Goal: Find specific page/section: Find specific page/section

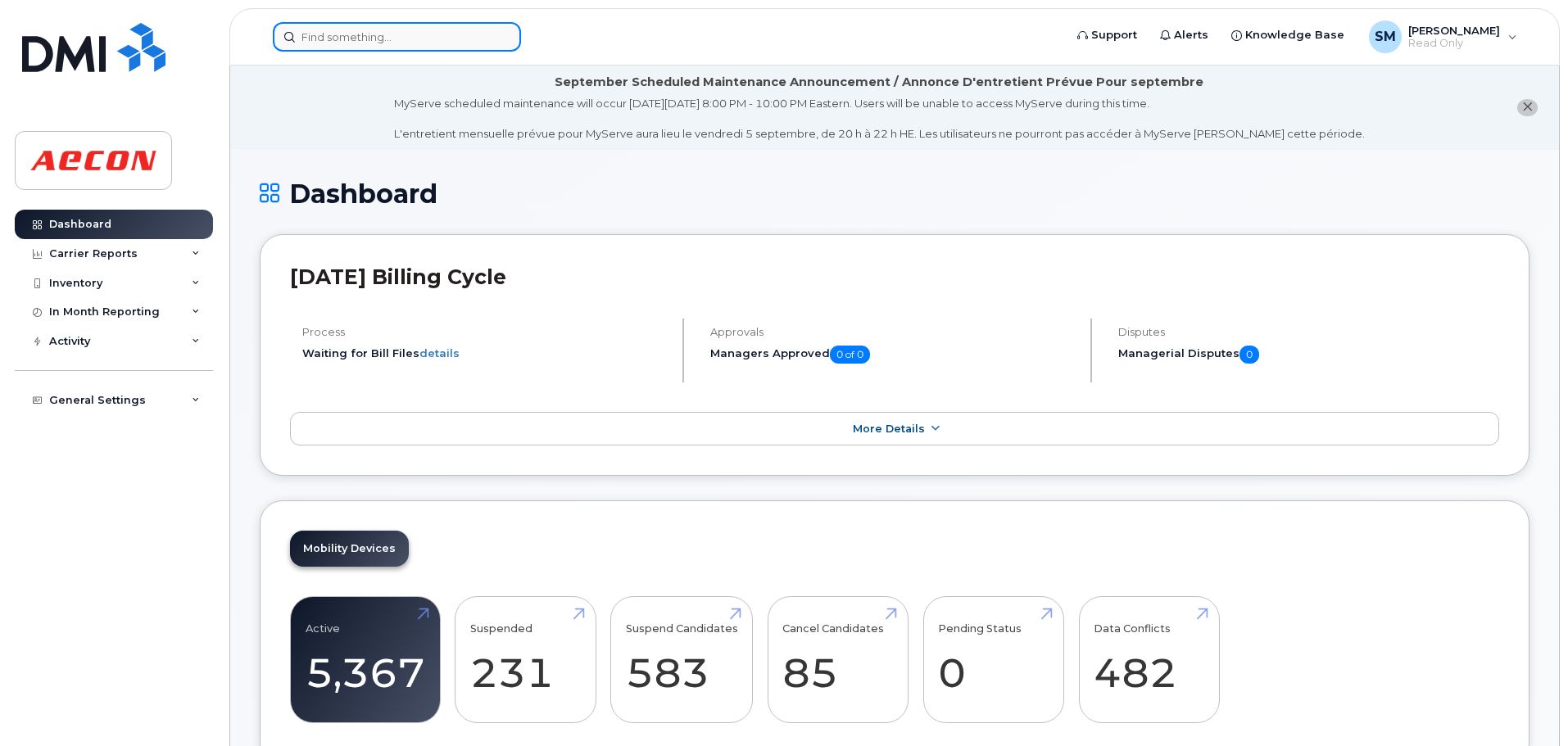
click at [422, 43] on input at bounding box center [396, 37] width 248 height 30
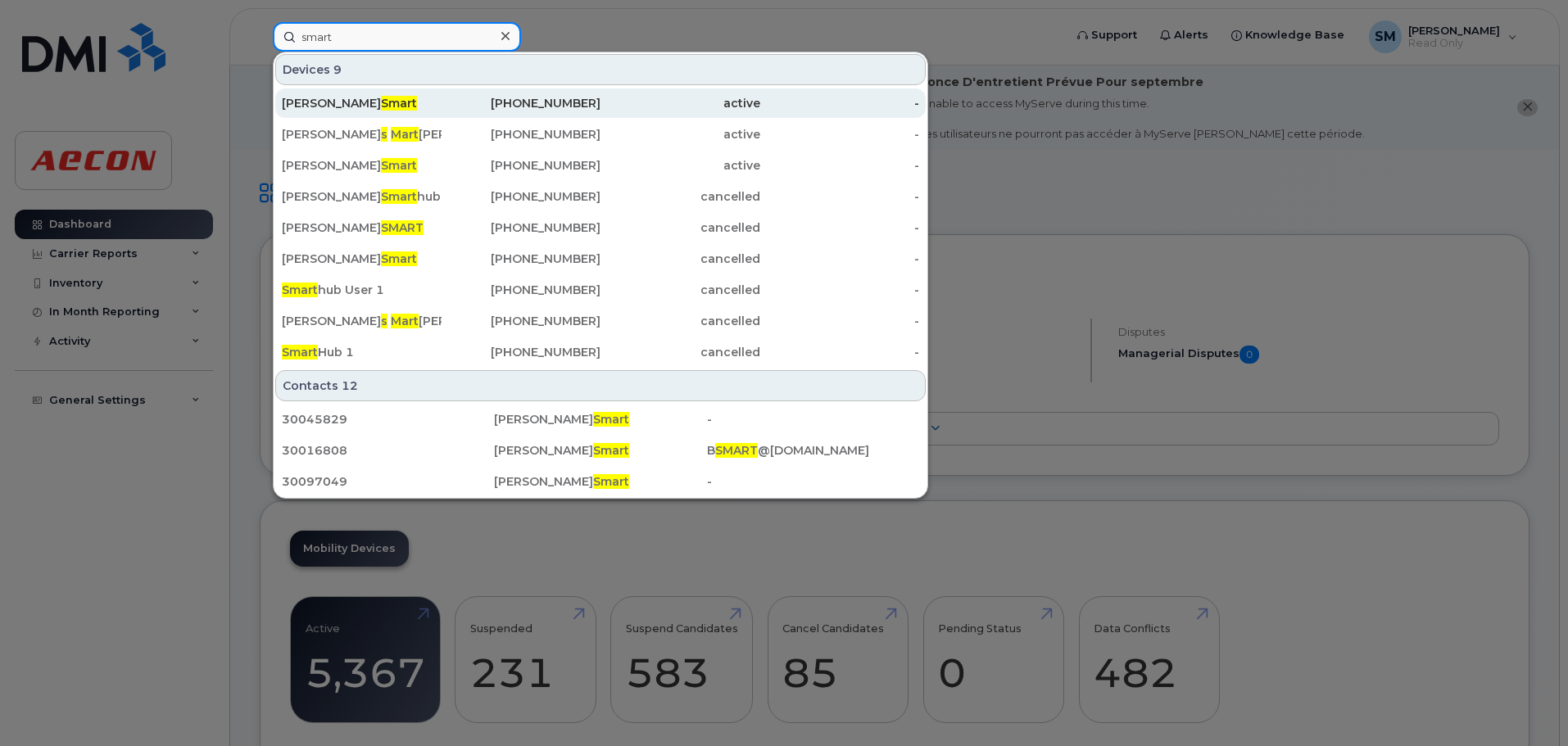
type input "smart"
click at [424, 94] on div "Simon Smart" at bounding box center [362, 103] width 160 height 30
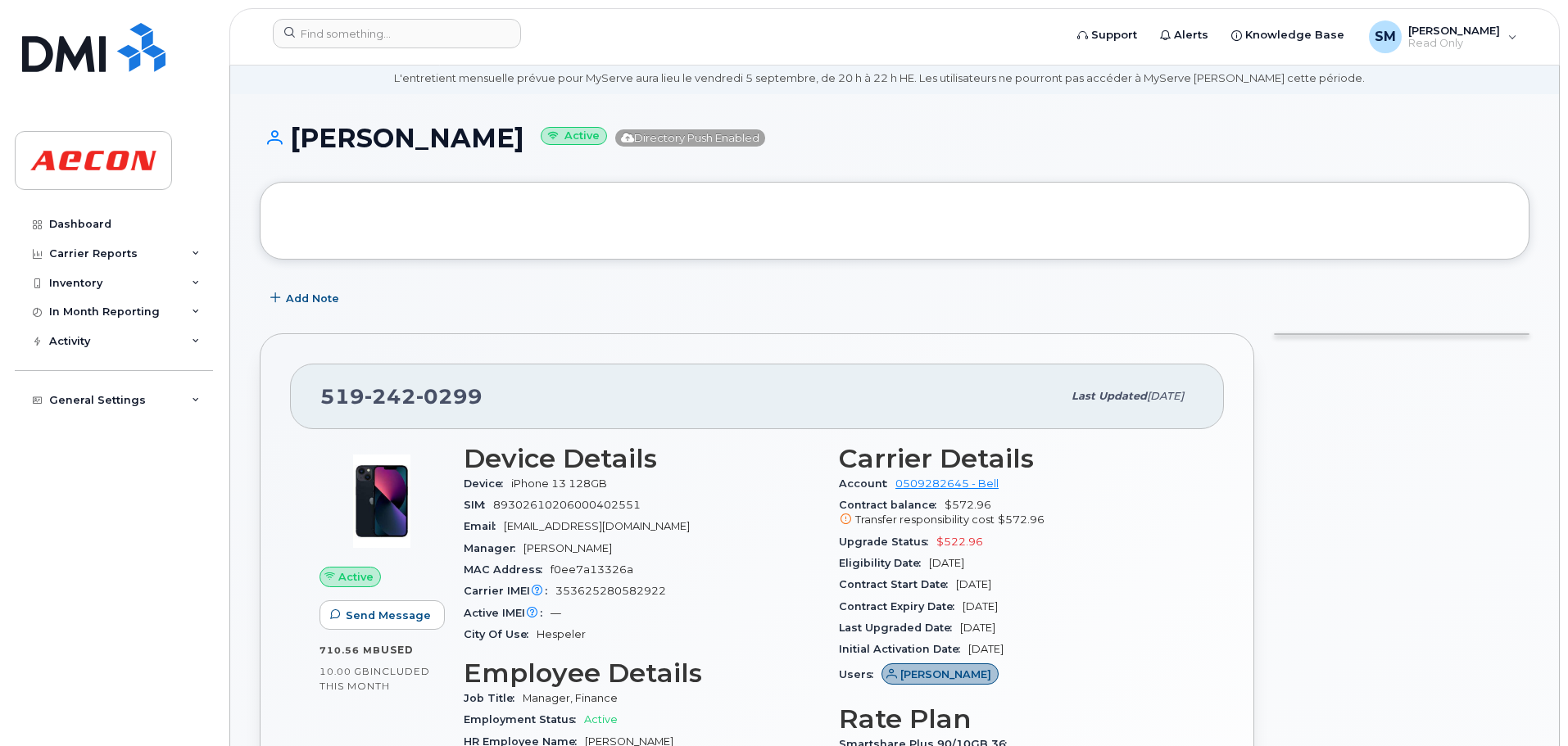
scroll to position [82, 0]
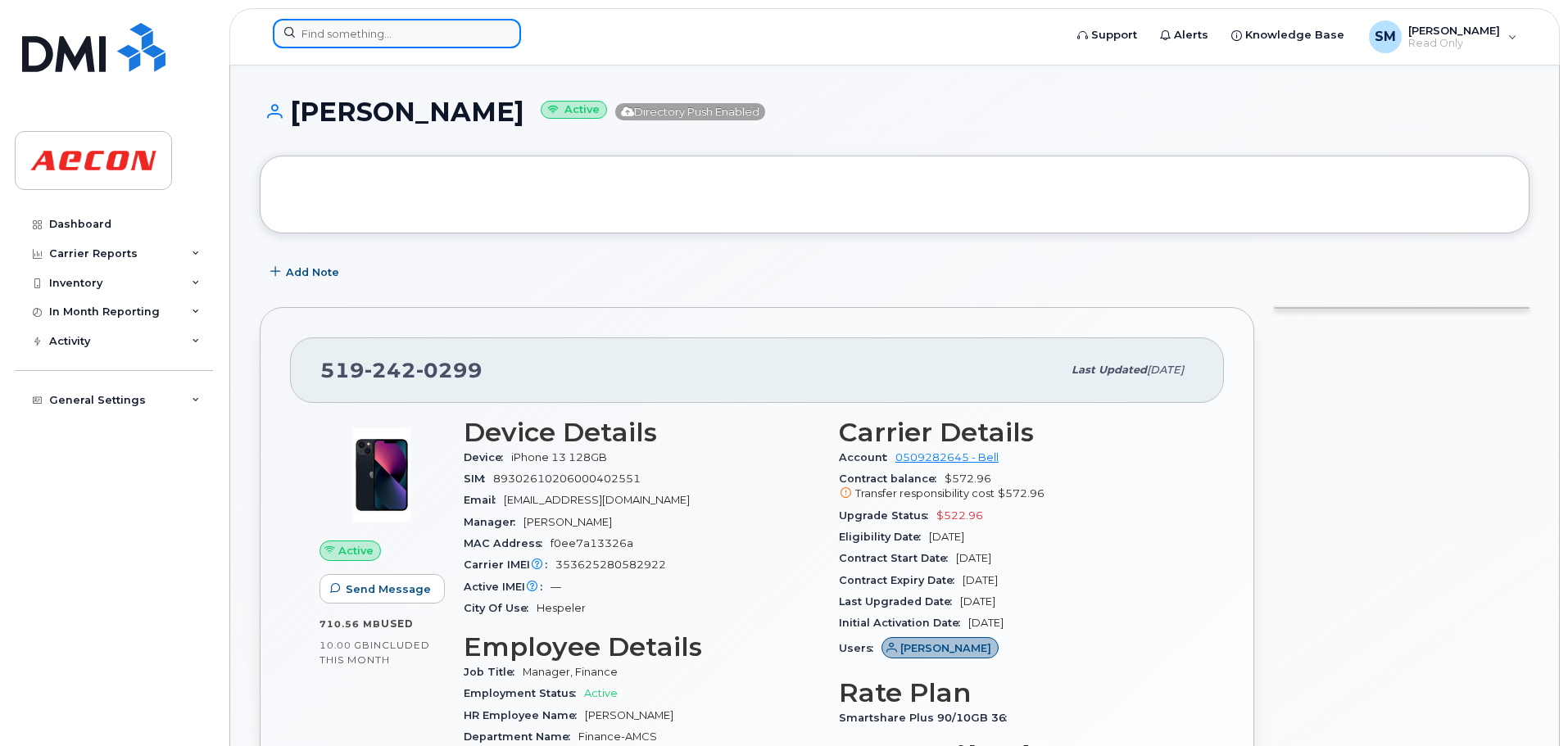
click at [396, 27] on input at bounding box center [396, 33] width 248 height 30
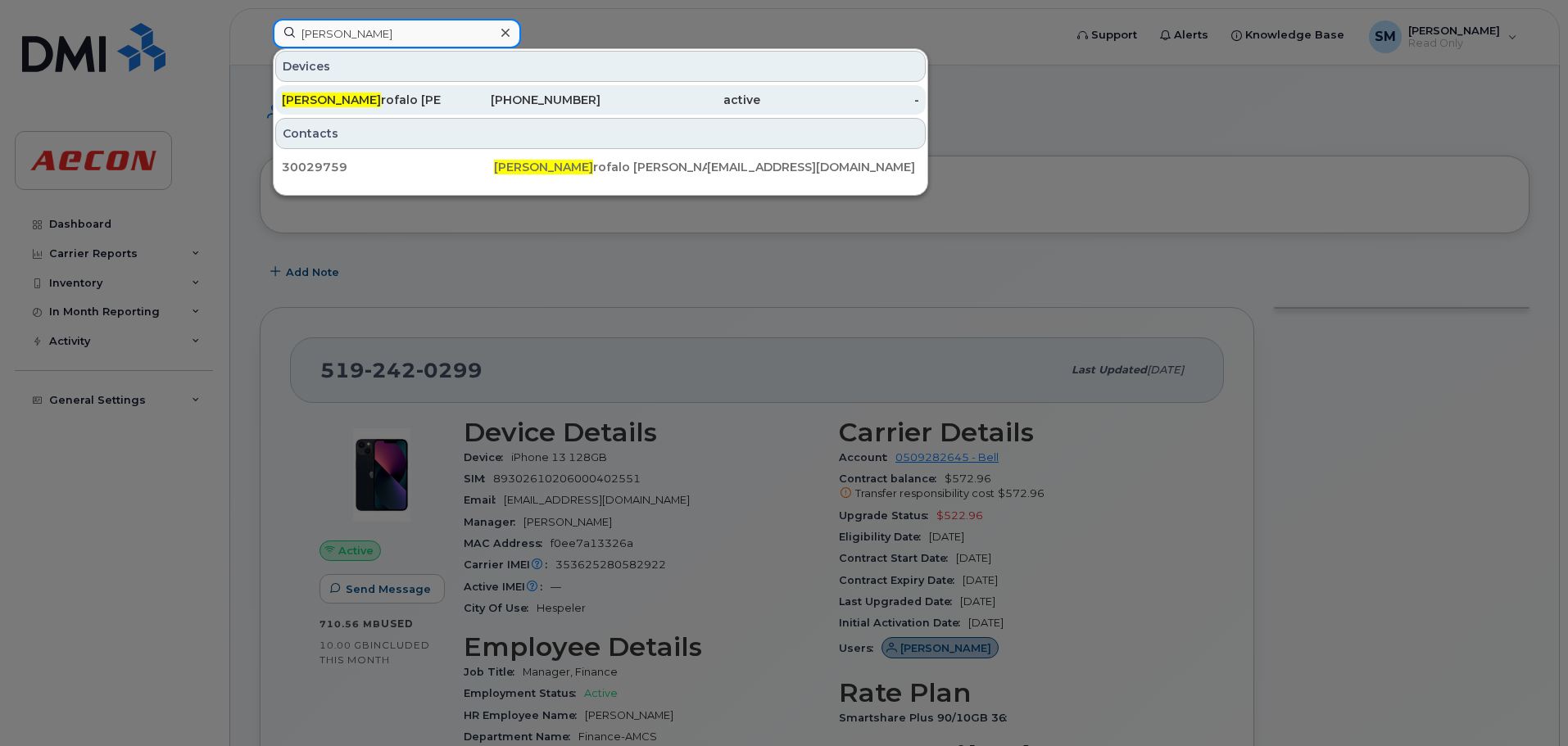
type input "michela ga"
click at [368, 101] on div "Michela Ga rofalo Wysocki" at bounding box center [362, 100] width 160 height 17
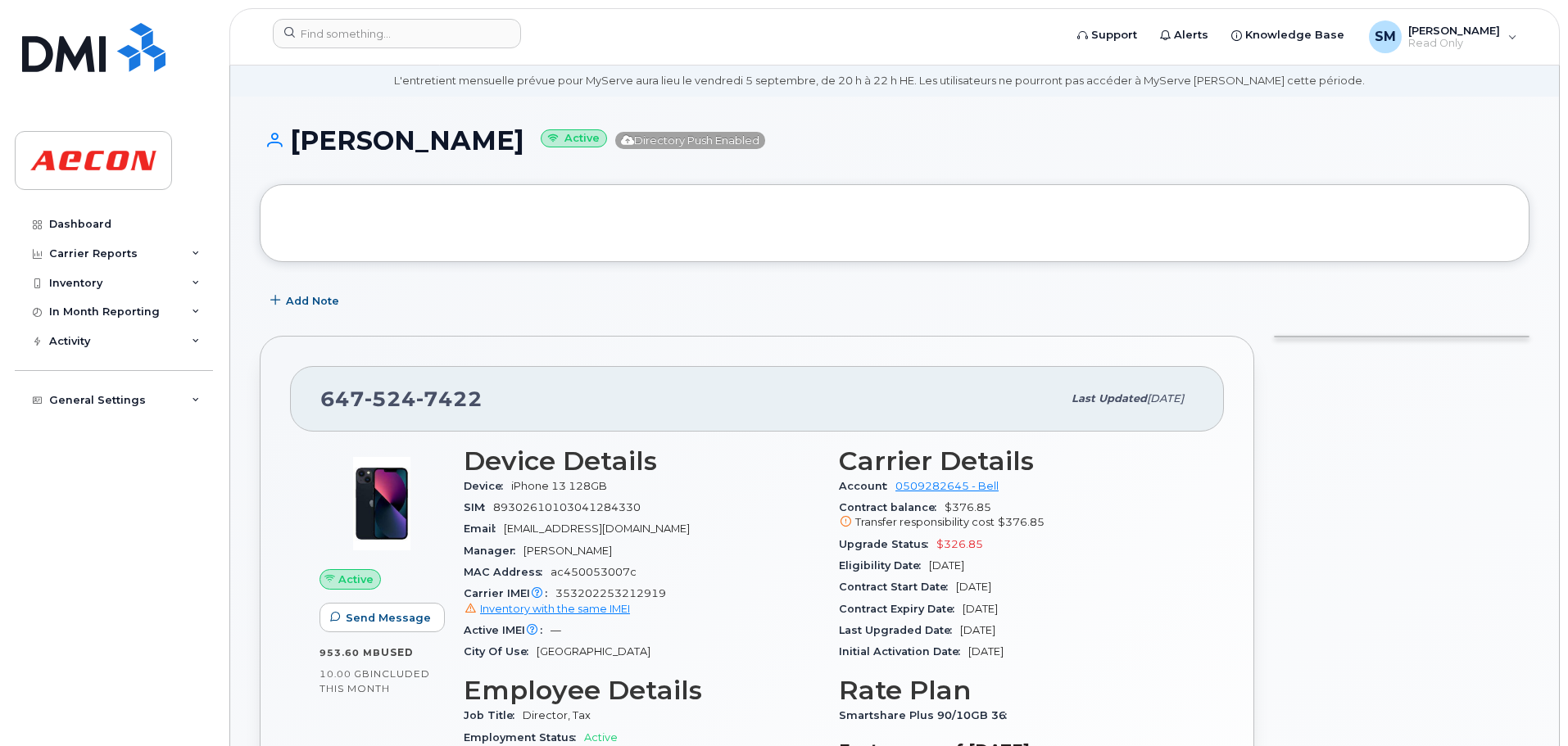
scroll to position [82, 0]
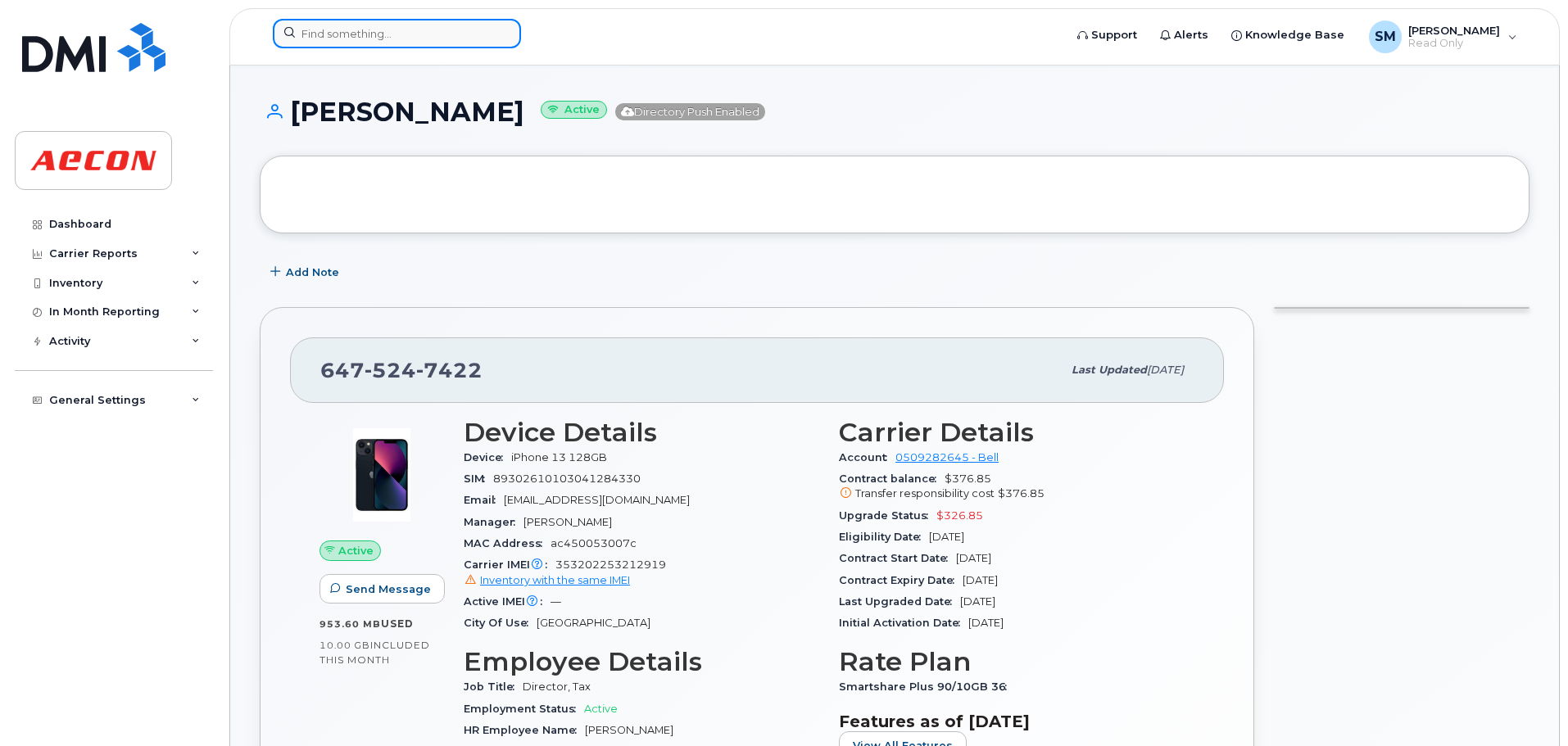
click at [349, 31] on input at bounding box center [396, 33] width 248 height 30
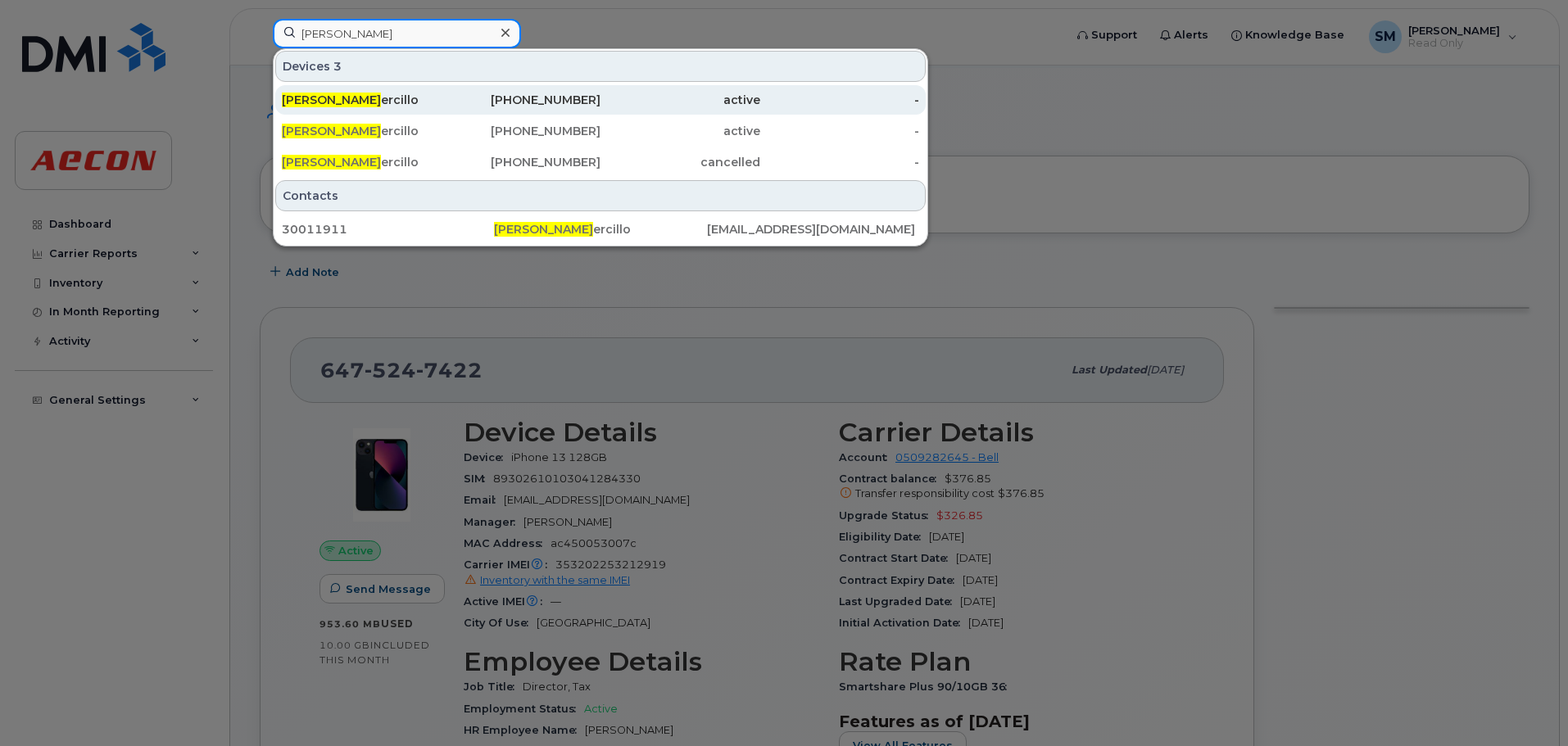
type input "franca v"
click at [484, 100] on div "437-349-7548" at bounding box center [522, 100] width 160 height 17
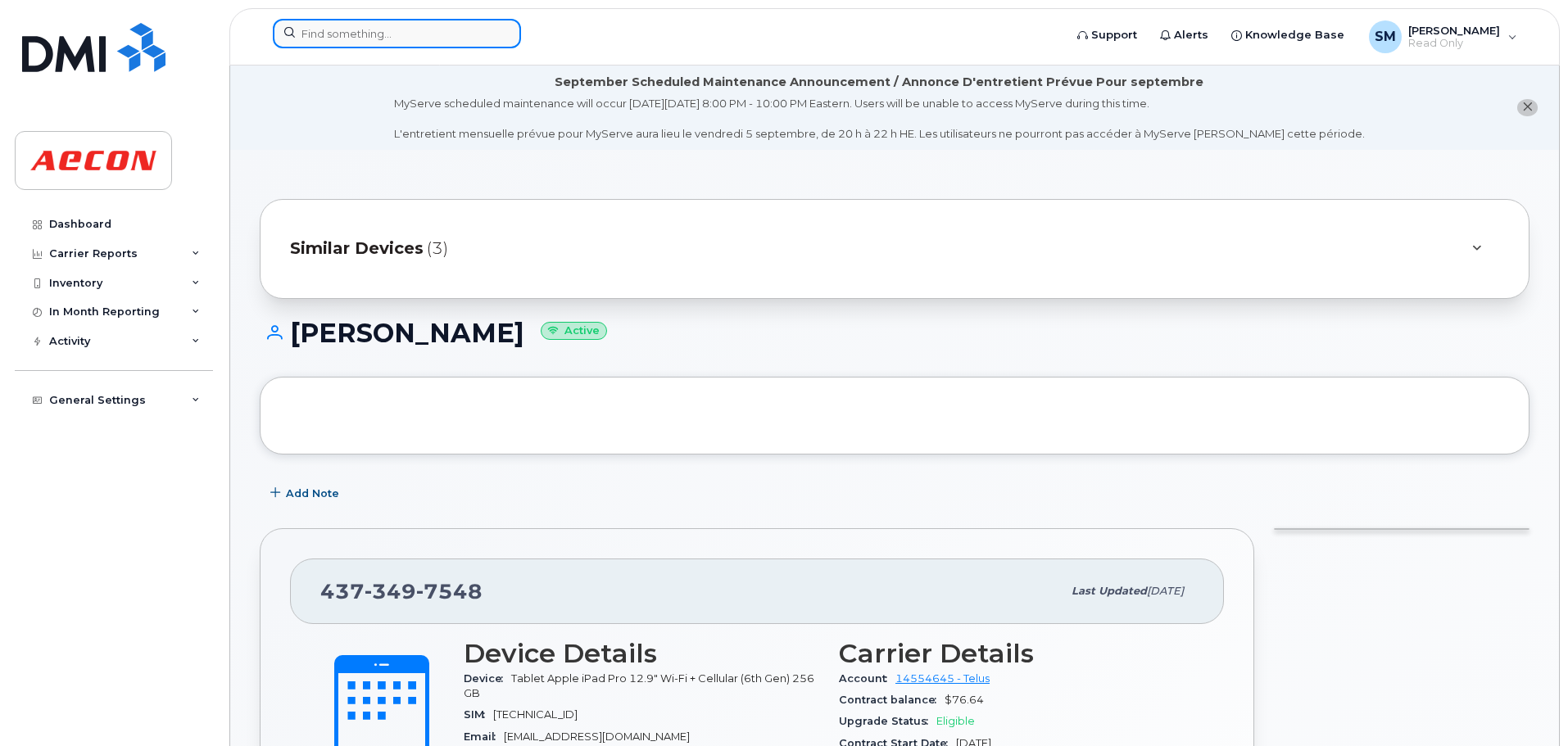
click at [395, 38] on input at bounding box center [396, 33] width 248 height 30
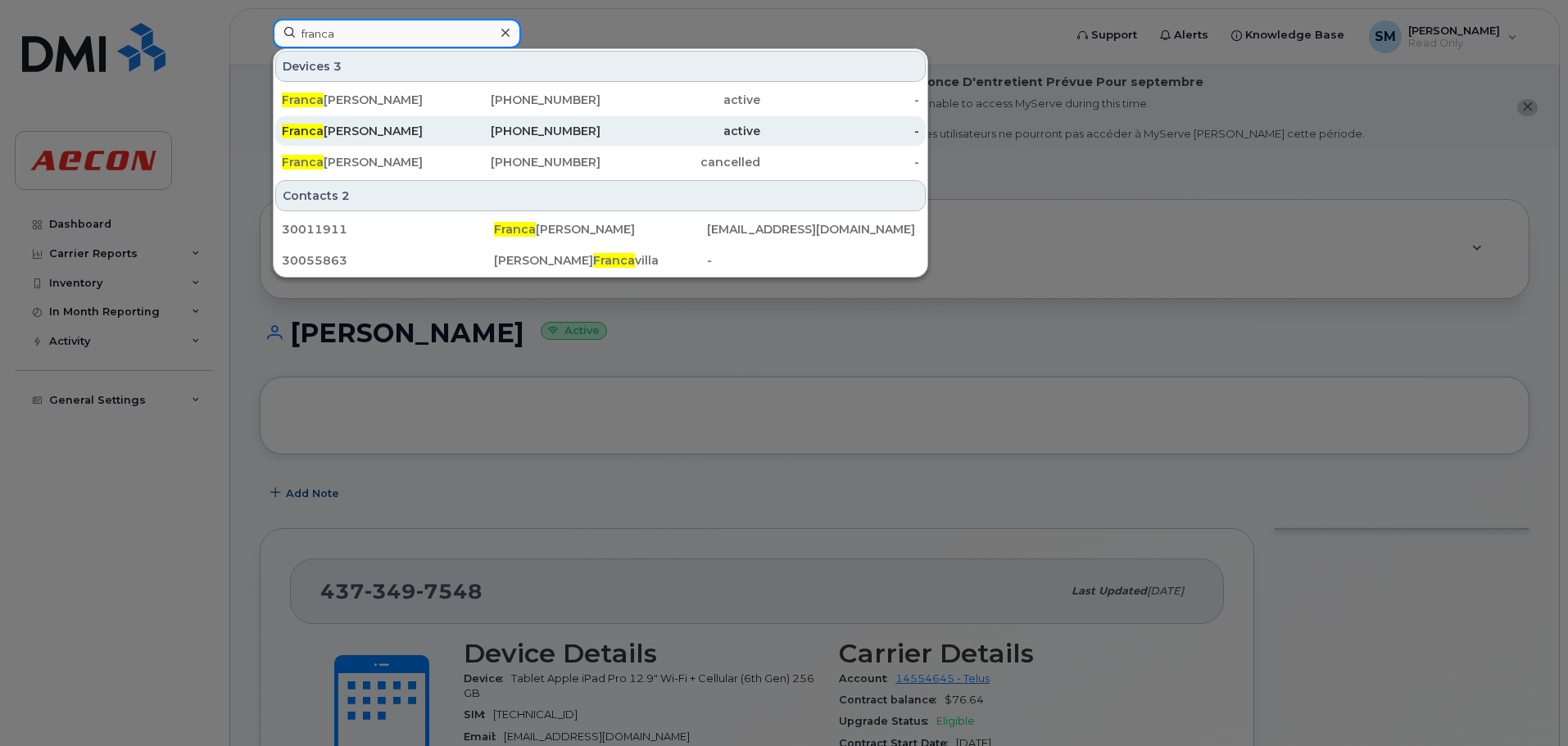
type input "franca"
click at [442, 124] on div "647-290-1241" at bounding box center [522, 131] width 160 height 17
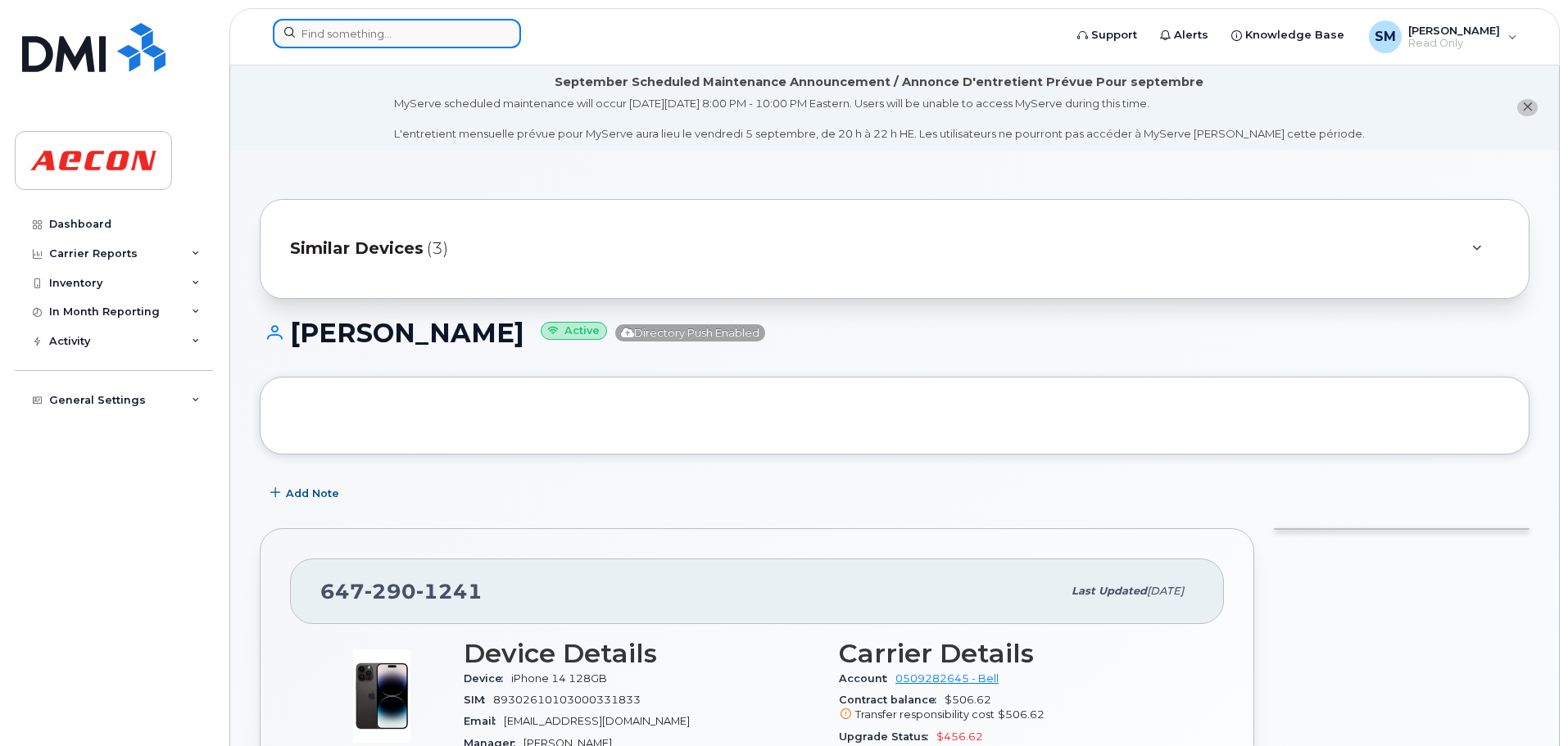
click at [415, 41] on input at bounding box center [396, 33] width 248 height 30
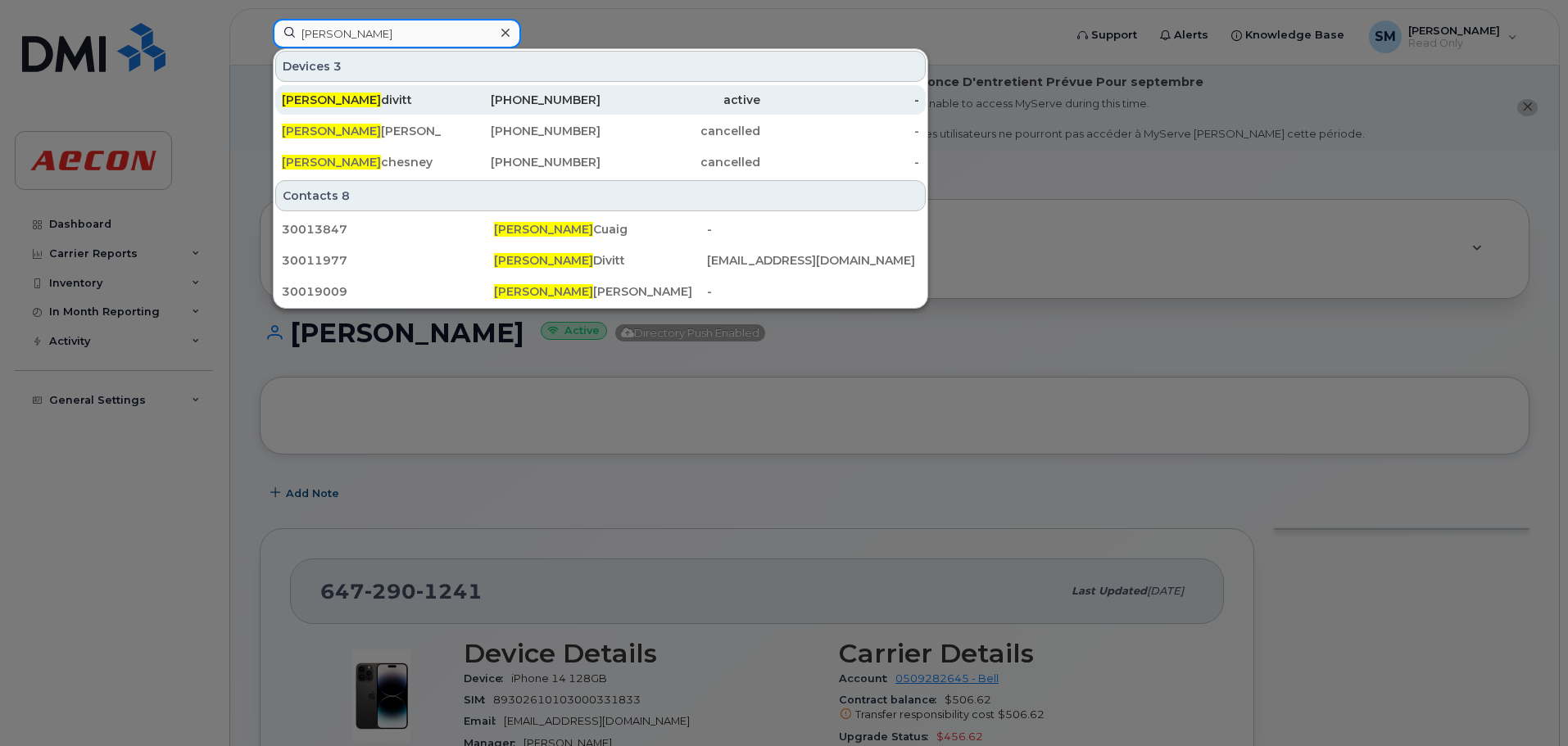
type input "derek mc"
click at [440, 98] on div "Derek Mc divitt" at bounding box center [362, 100] width 160 height 17
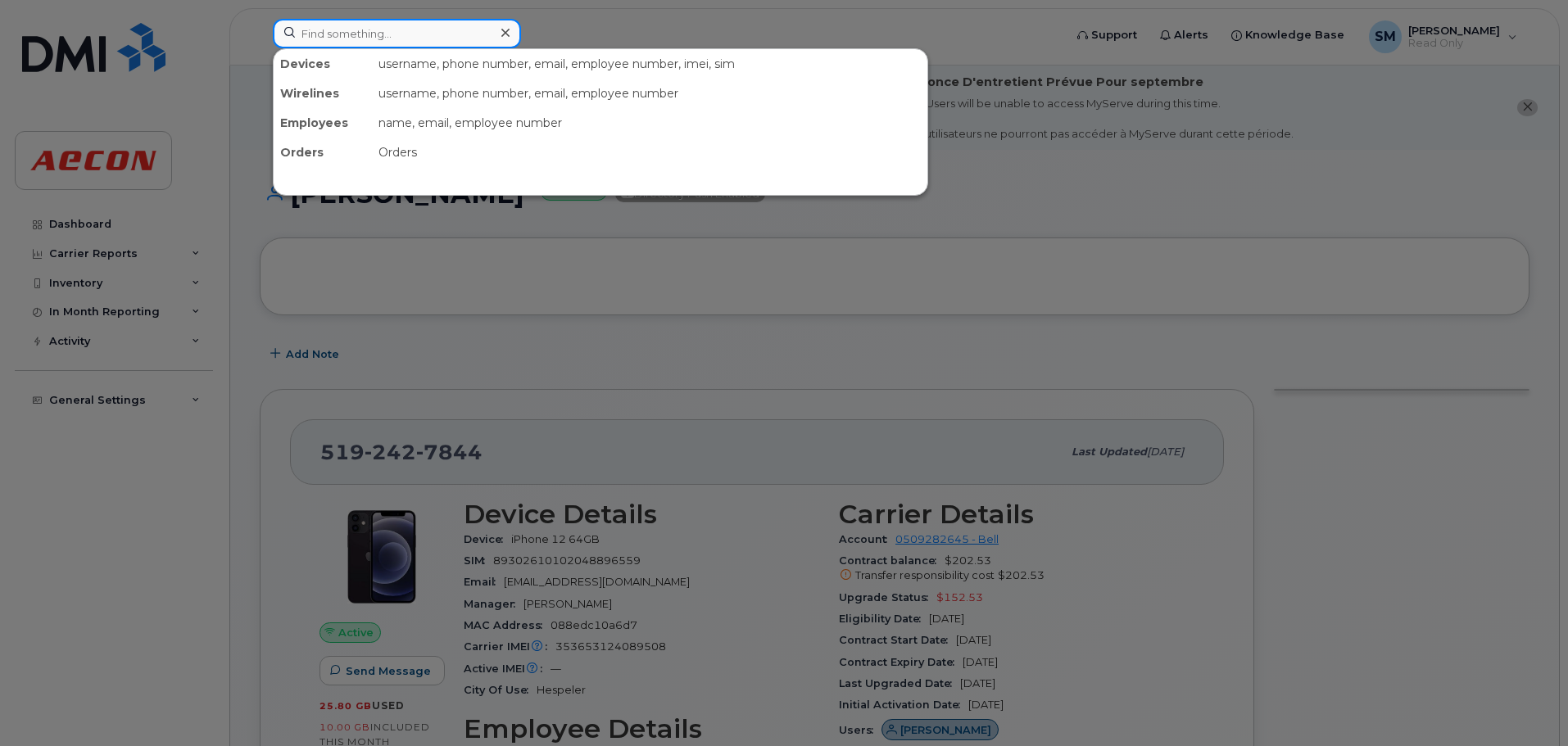
click at [378, 32] on input at bounding box center [396, 33] width 248 height 30
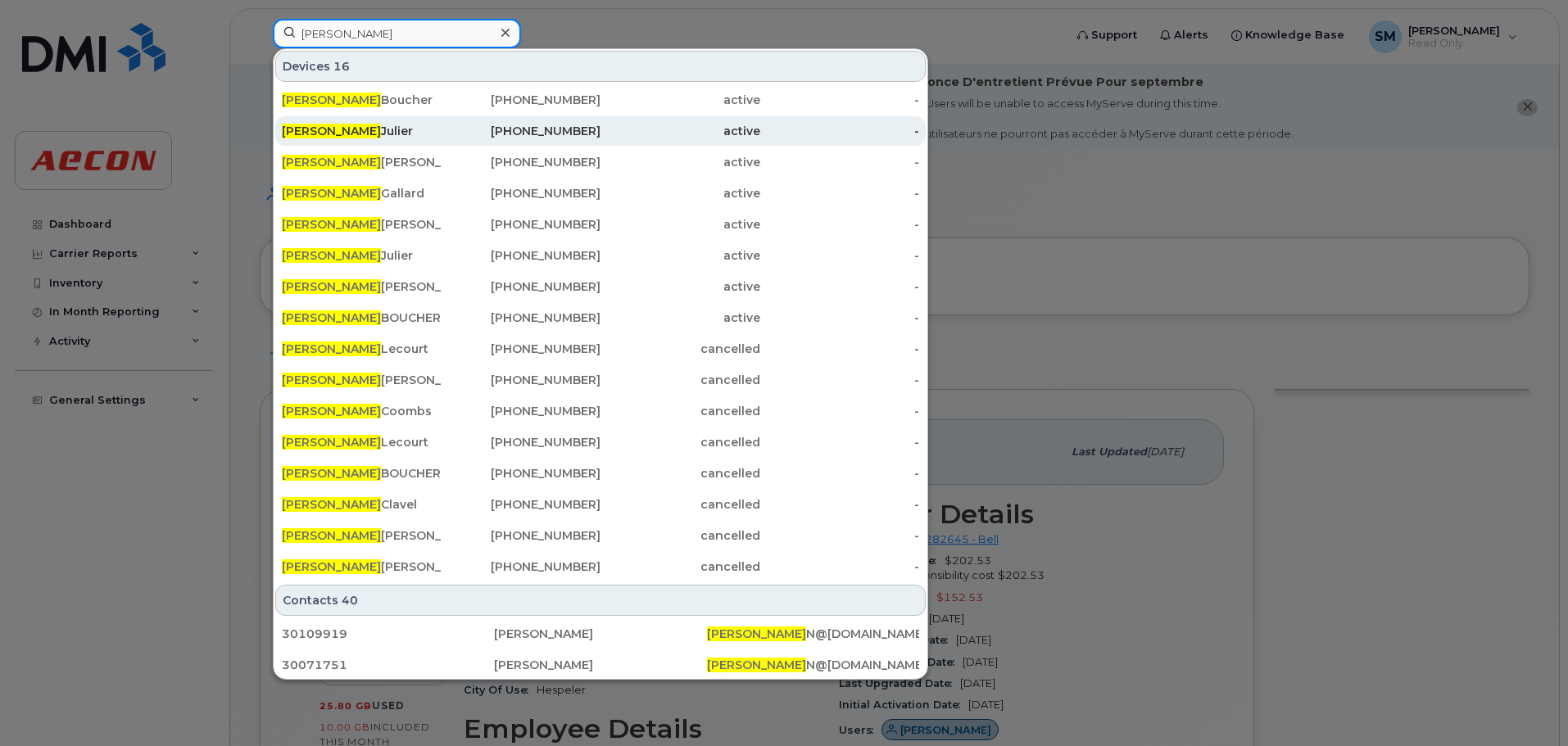
type input "jerome"
click at [351, 131] on div "Jerome Julier" at bounding box center [362, 131] width 160 height 17
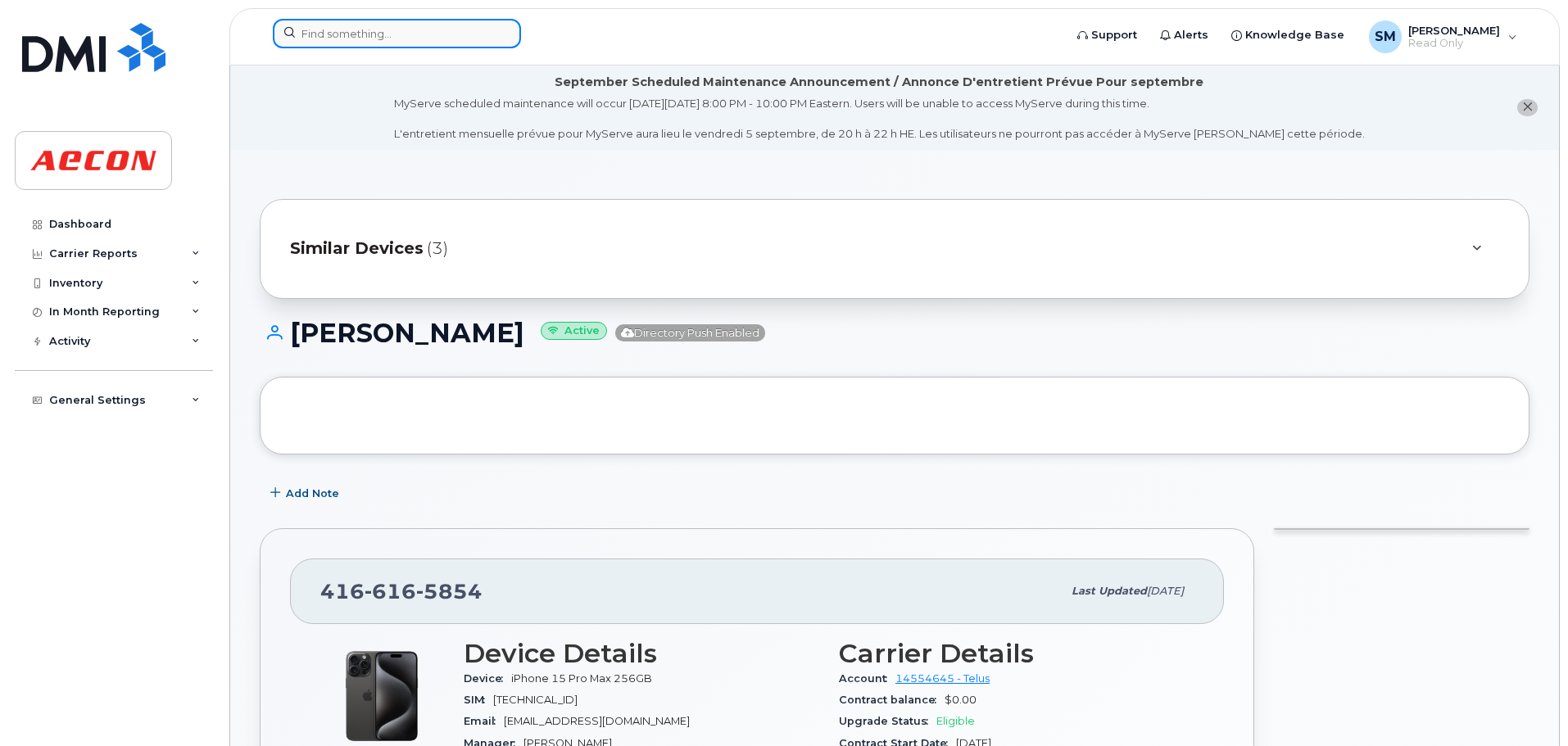
click at [336, 32] on input at bounding box center [396, 33] width 248 height 30
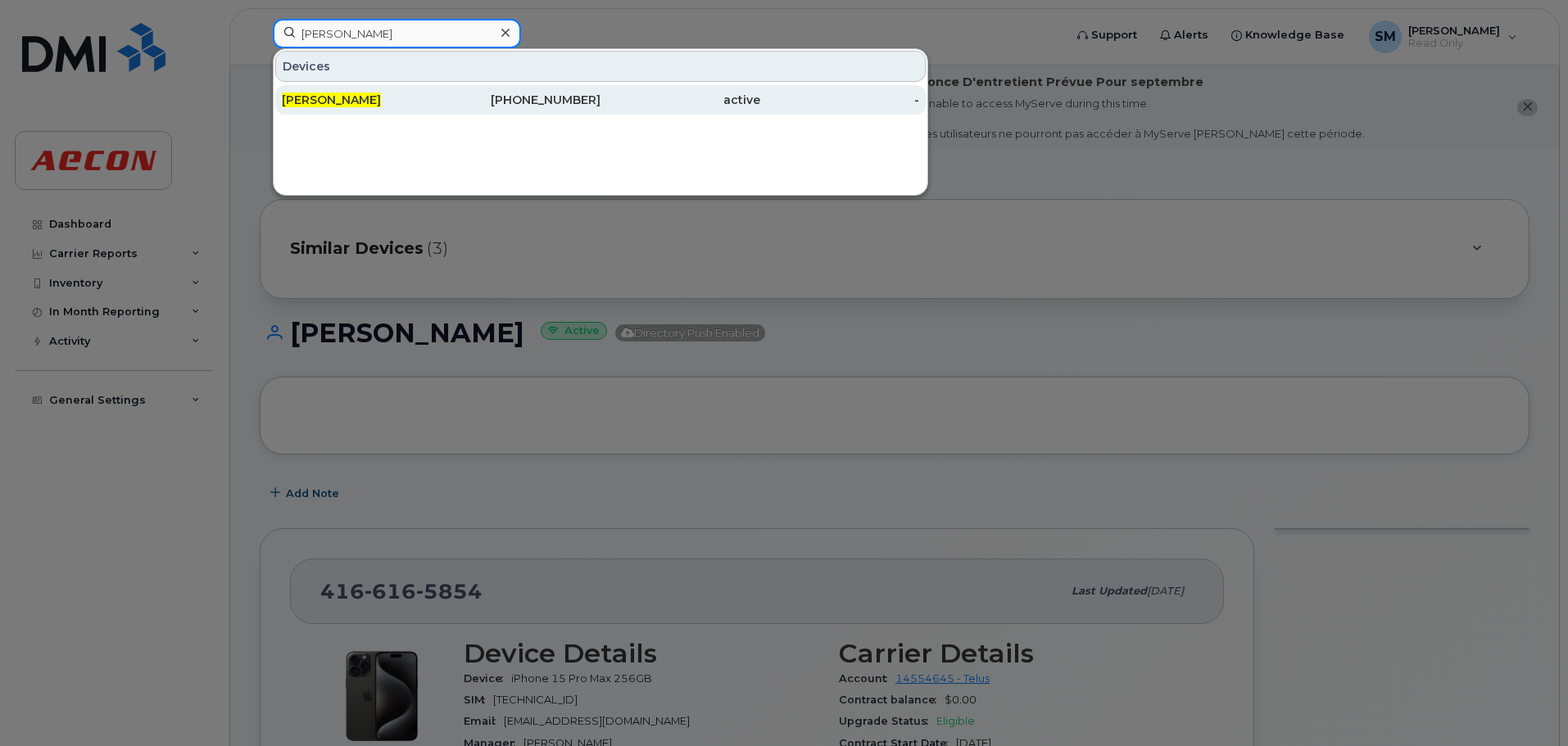
type input "ben chen"
click at [372, 103] on div "Ben Chen" at bounding box center [362, 100] width 160 height 17
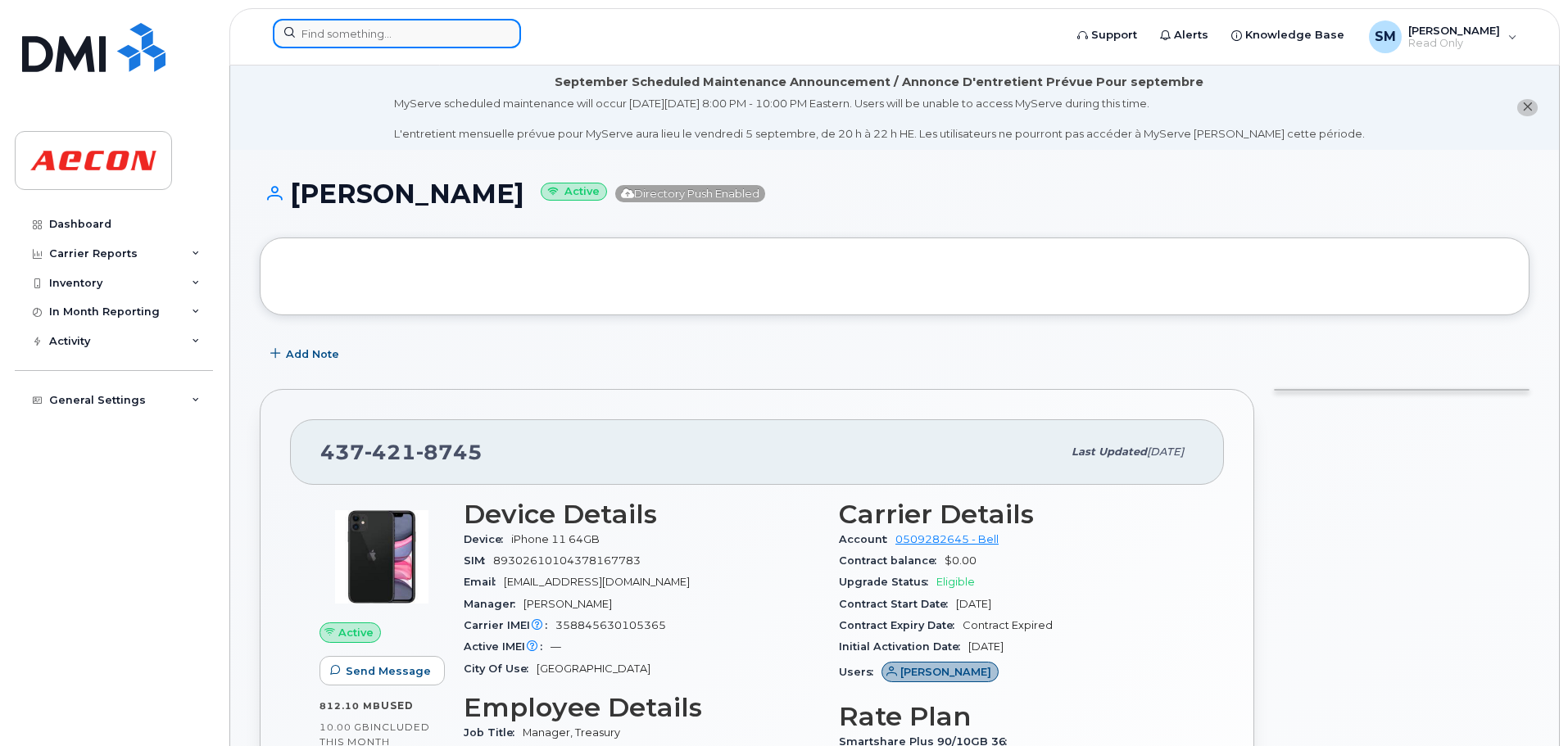
click at [403, 22] on input at bounding box center [396, 33] width 248 height 30
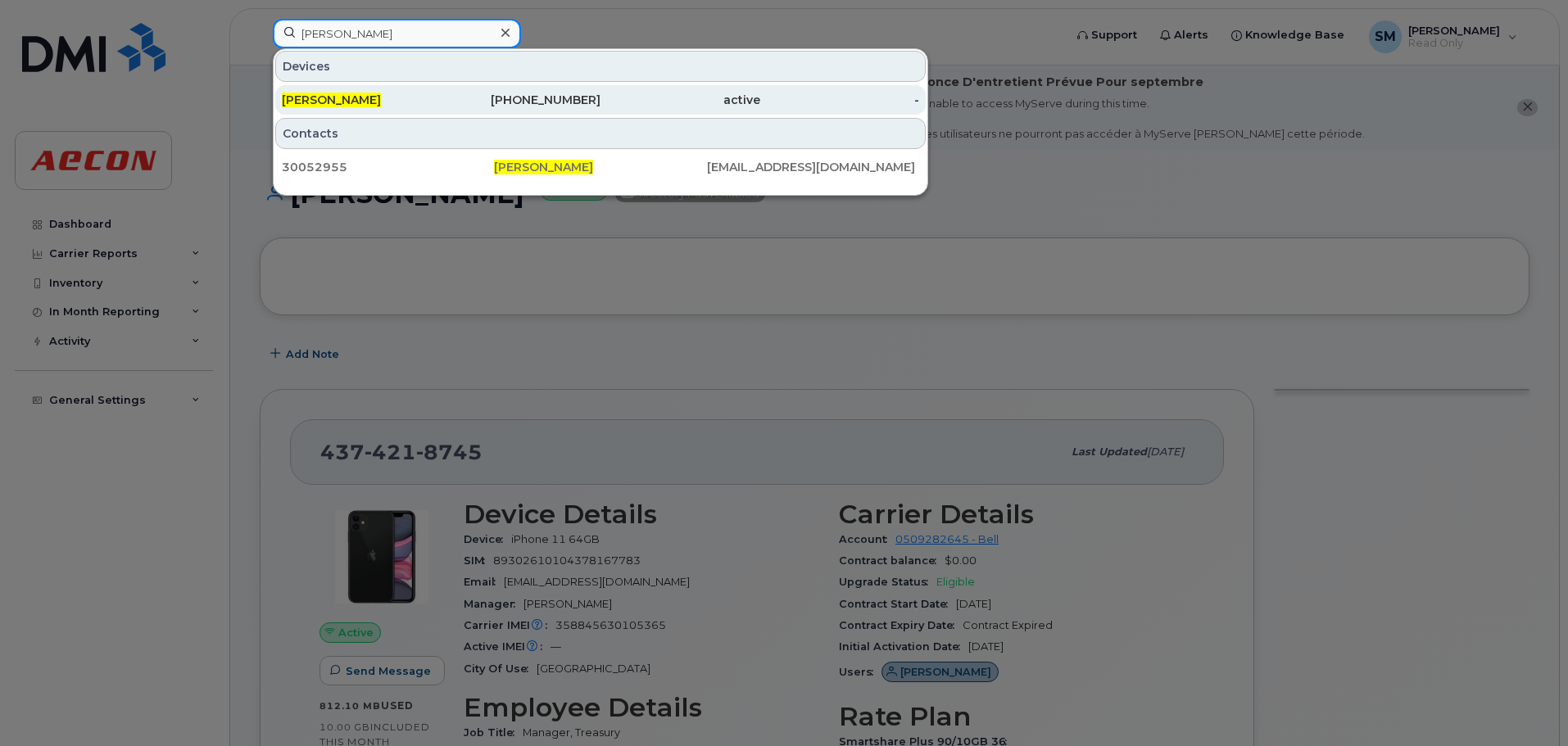
type input "justin kells"
click at [395, 111] on div "[PERSON_NAME]" at bounding box center [362, 100] width 160 height 30
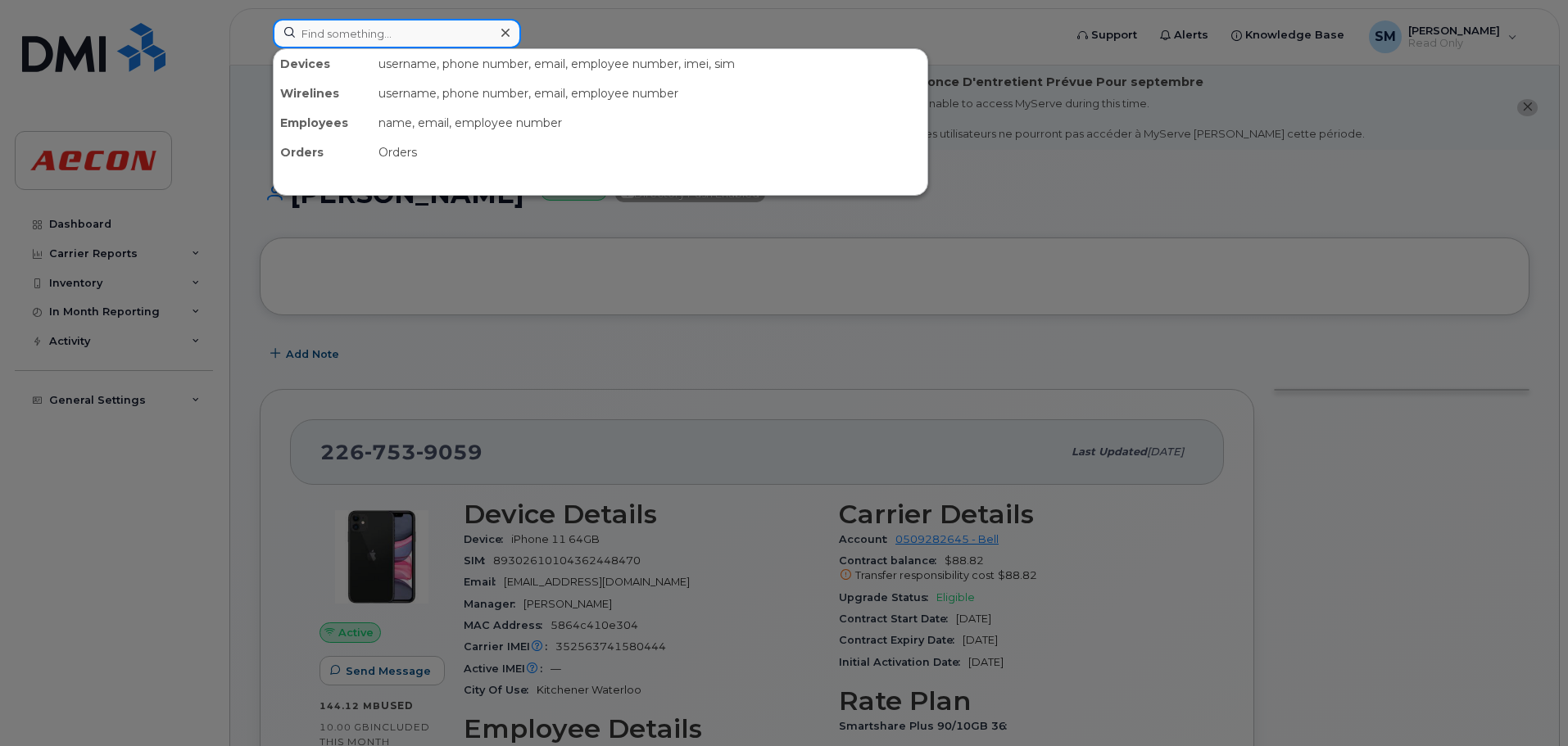
click at [367, 30] on input at bounding box center [396, 33] width 248 height 30
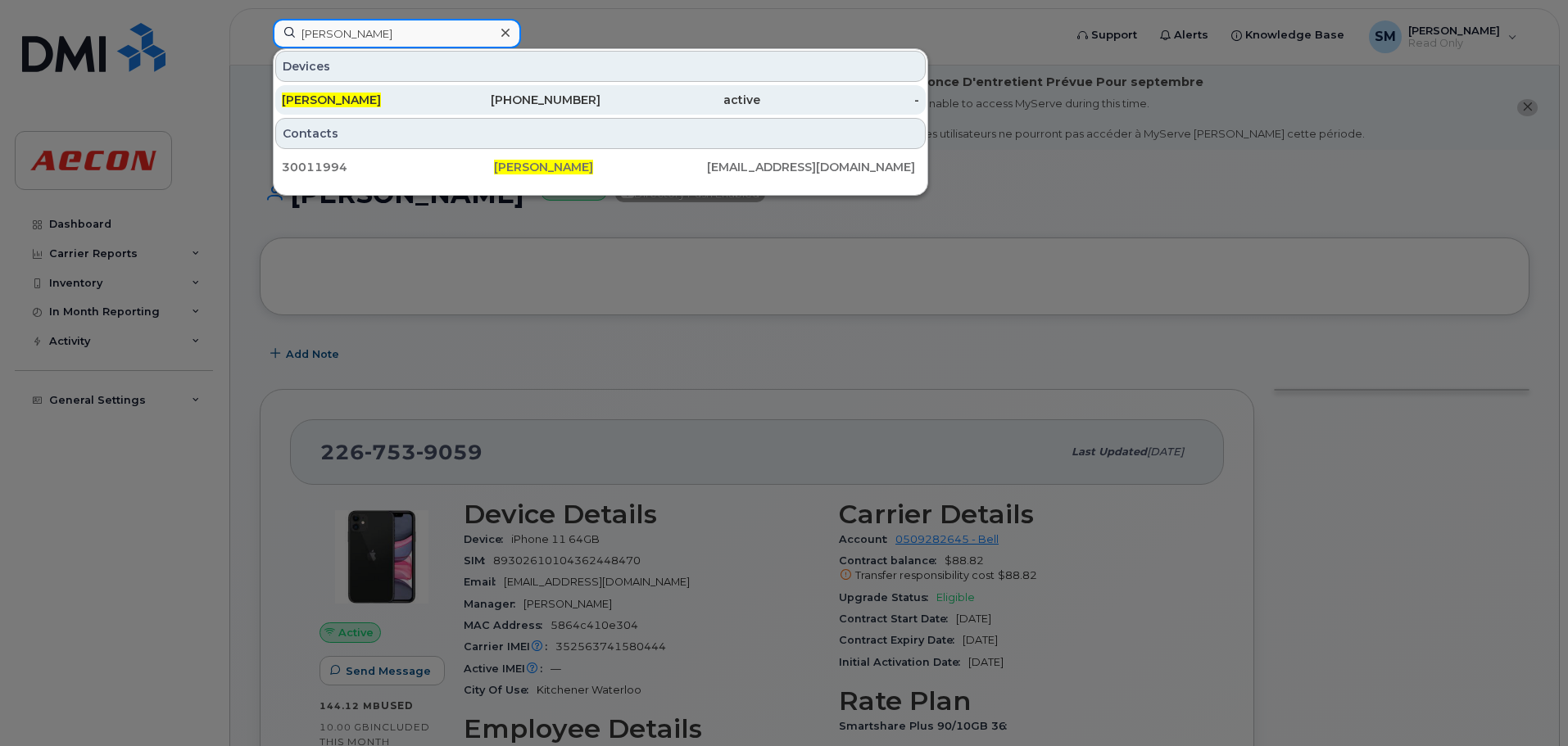
type input "[PERSON_NAME]"
click at [389, 113] on div "[PERSON_NAME]" at bounding box center [362, 100] width 160 height 30
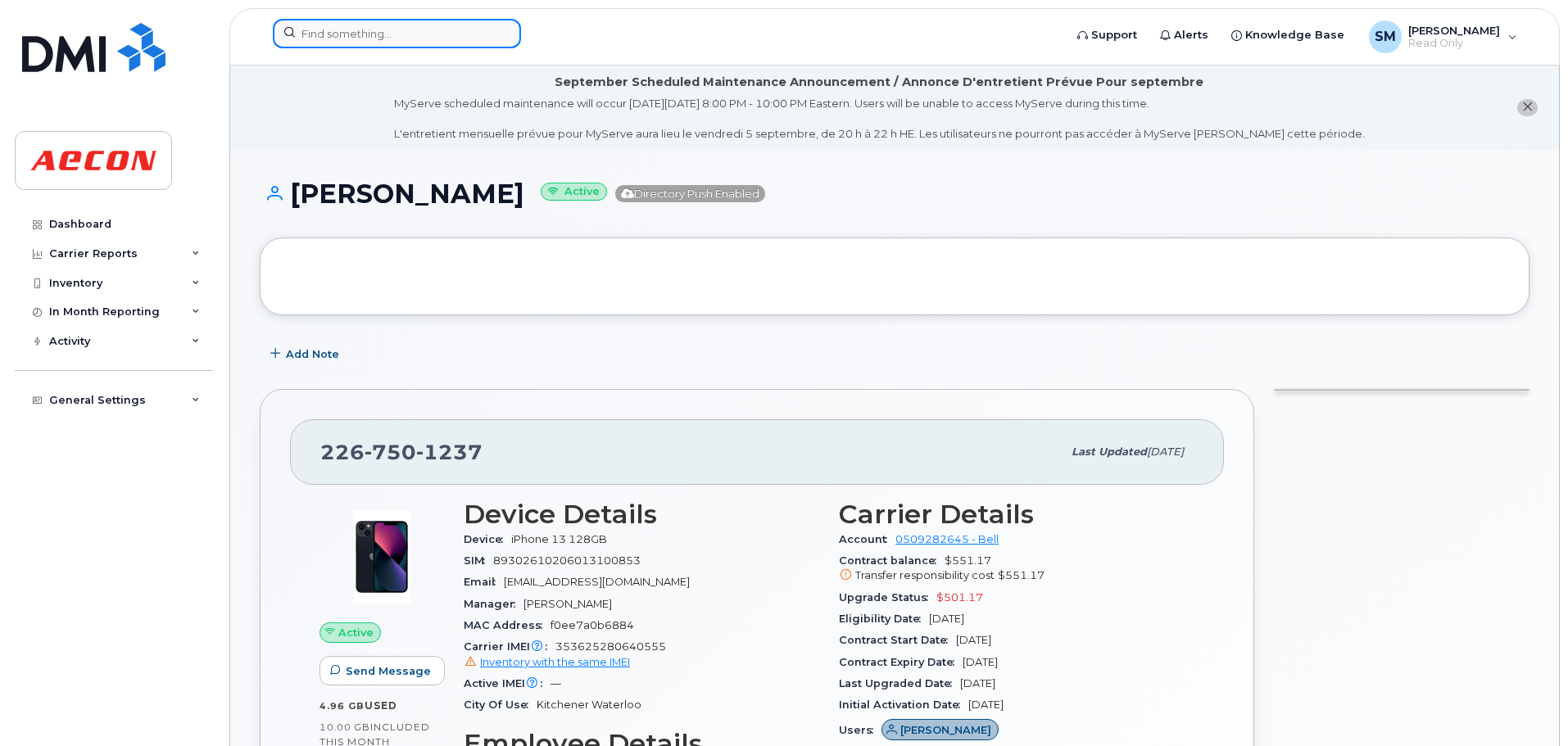
click at [384, 33] on input at bounding box center [396, 33] width 248 height 30
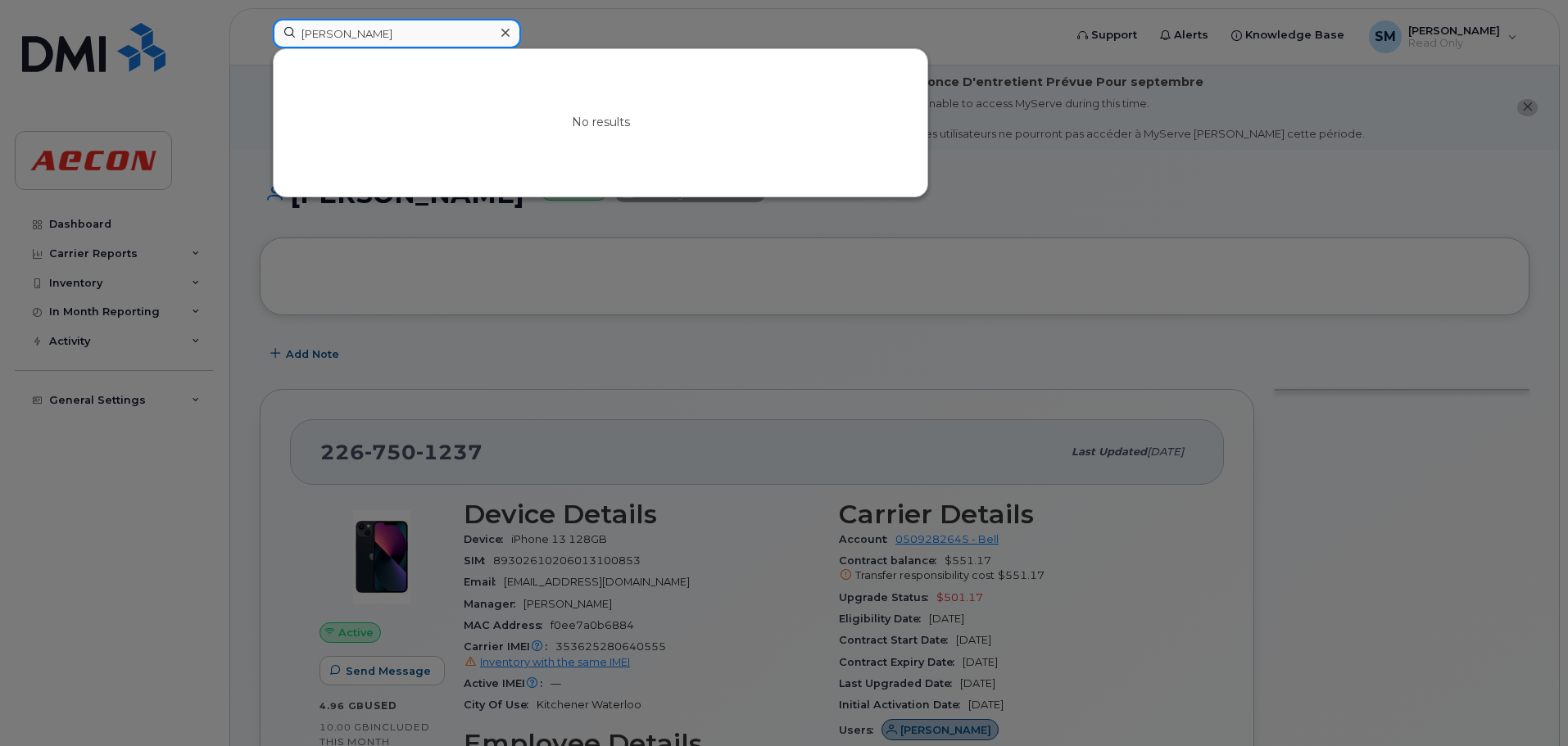
drag, startPoint x: 384, startPoint y: 33, endPoint x: 260, endPoint y: 19, distance: 124.8
click at [260, 19] on div "mike scotcher No results" at bounding box center [662, 36] width 806 height 36
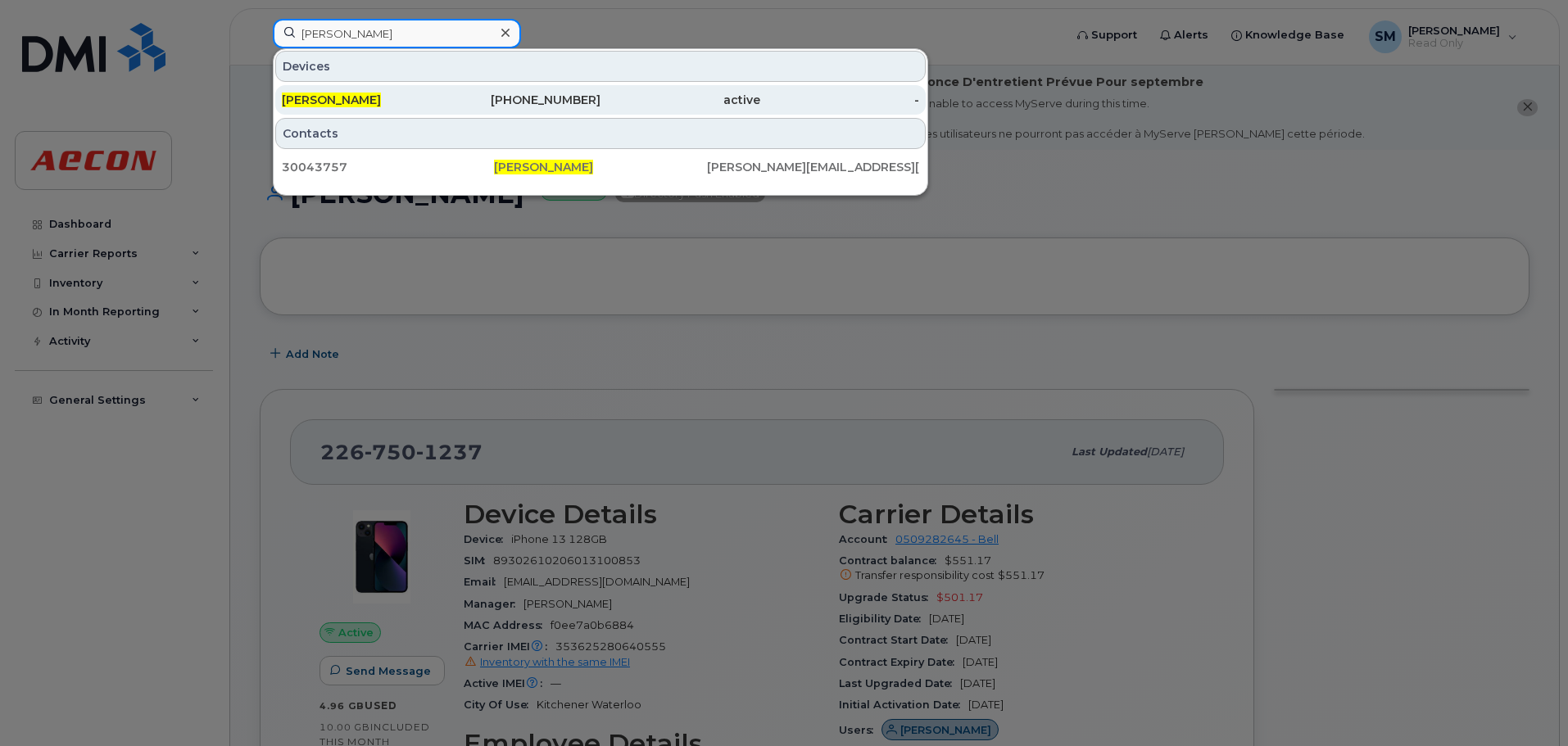
type input "steven hong"
click at [477, 100] on div "416-606-0817" at bounding box center [522, 100] width 160 height 17
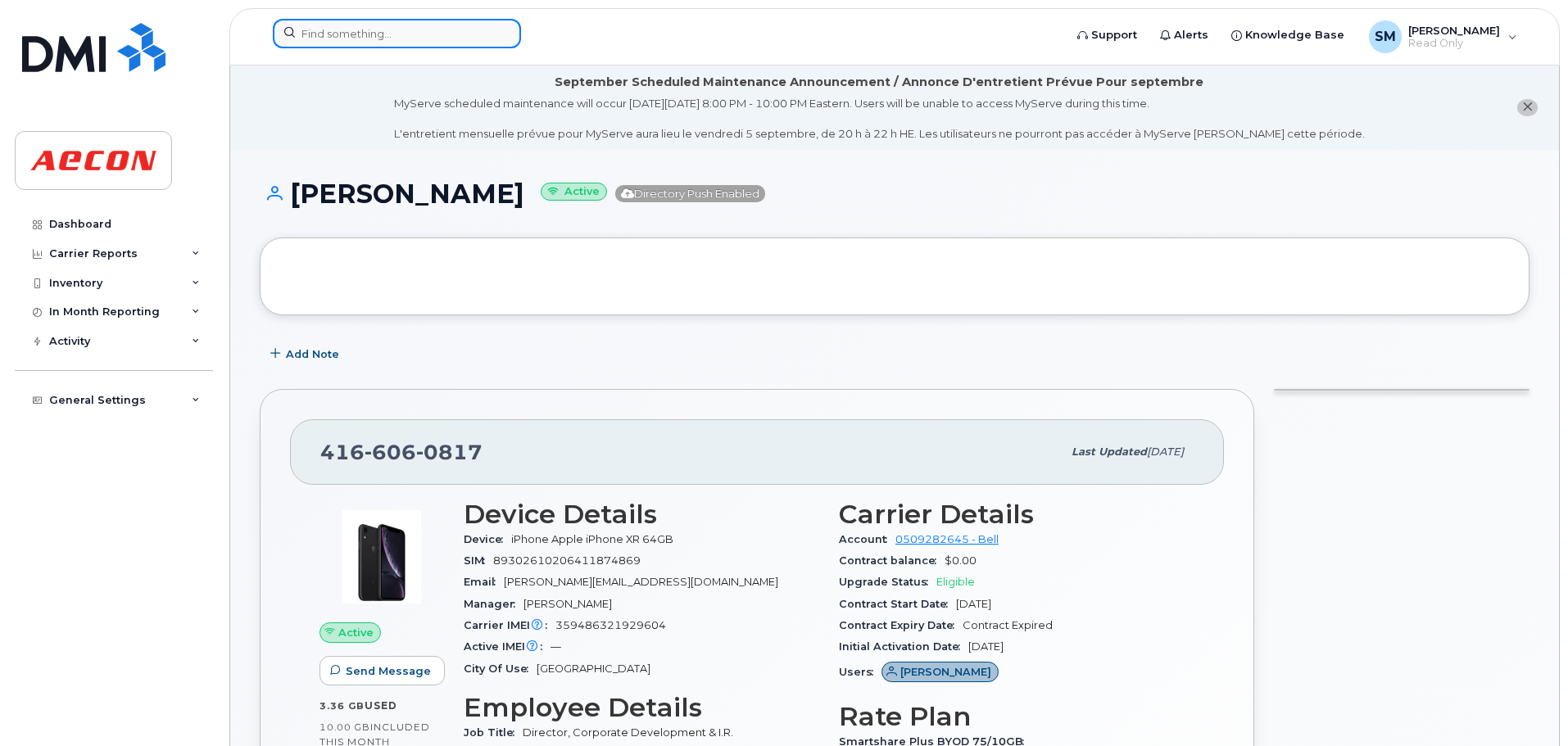
click at [357, 31] on input at bounding box center [396, 33] width 248 height 30
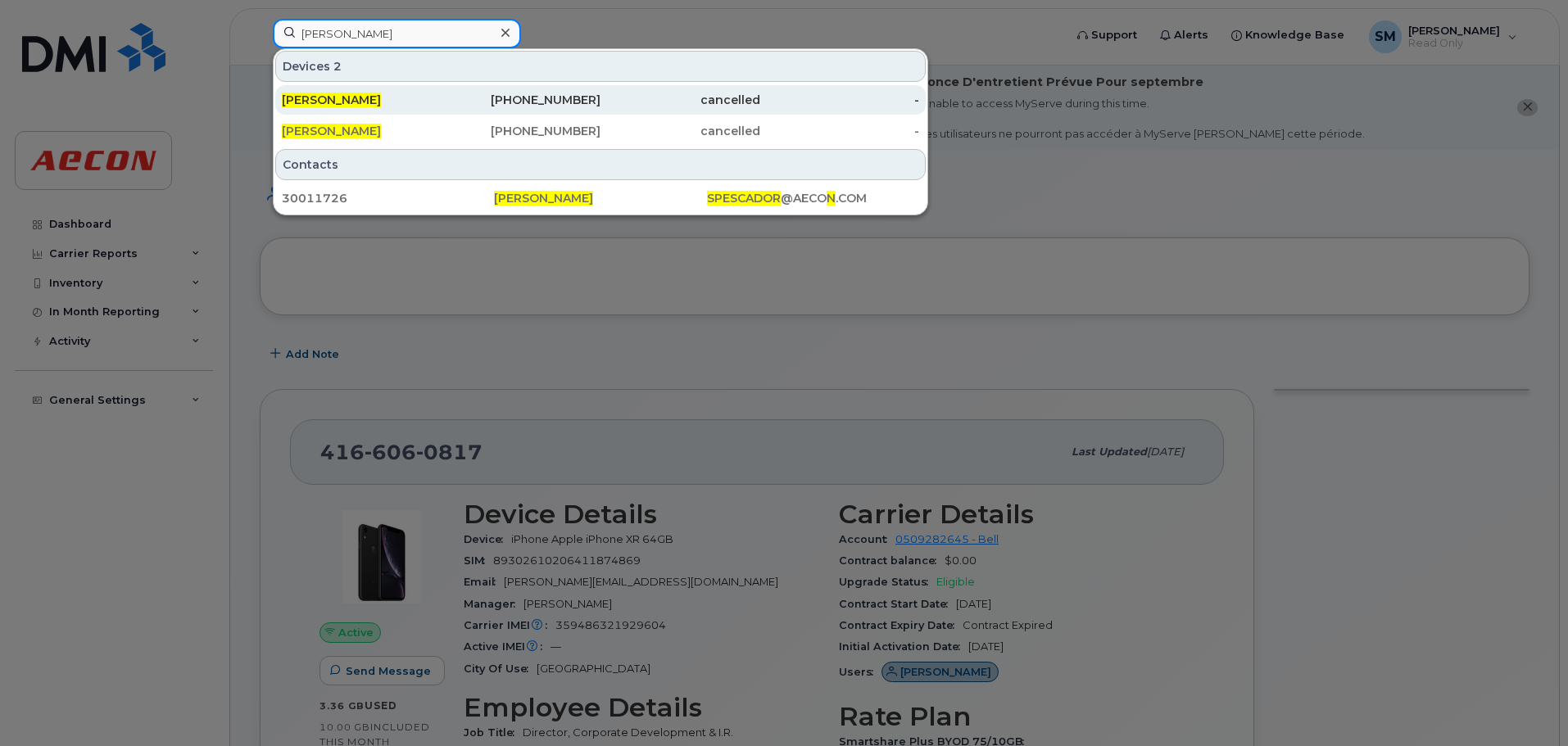
type input "sean pescador"
click at [463, 96] on div "416-523-9055" at bounding box center [522, 100] width 160 height 17
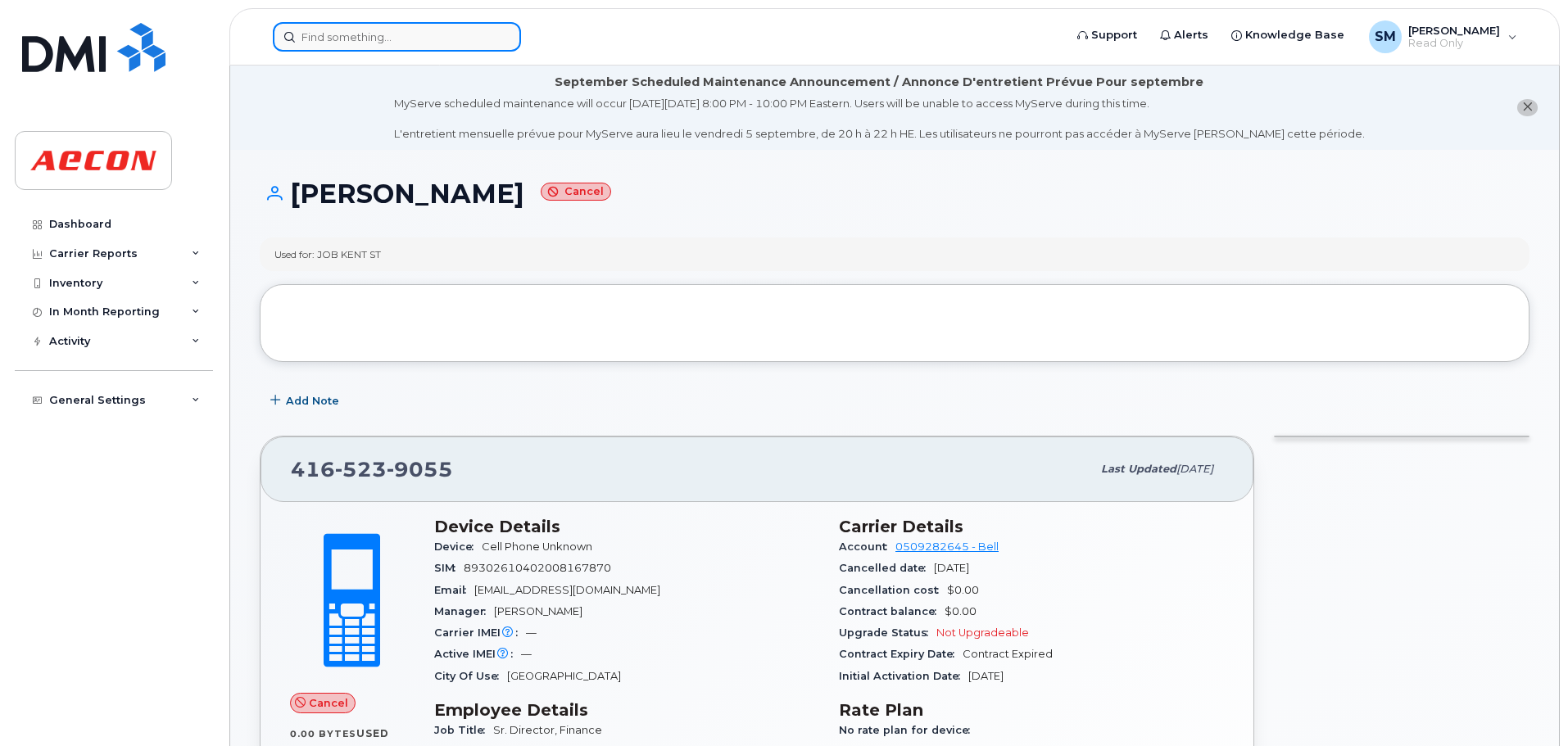
click at [430, 41] on input at bounding box center [396, 37] width 248 height 30
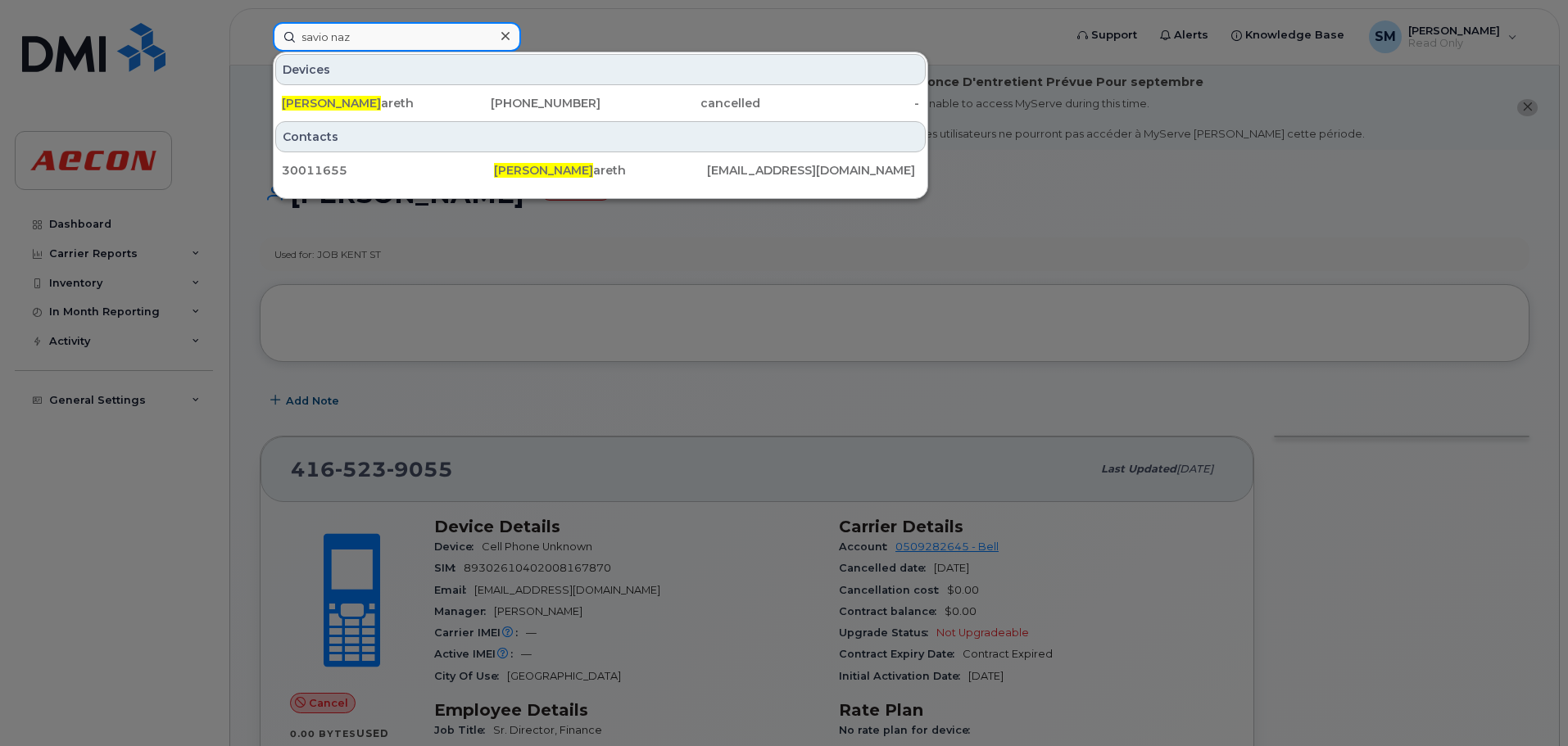
drag, startPoint x: 400, startPoint y: 45, endPoint x: 255, endPoint y: 36, distance: 145.3
click at [259, 36] on div "savio naz Devices Savio Naz areth 416-819-2622 cancelled - Contacts 30011655 Sa…" at bounding box center [662, 37] width 806 height 30
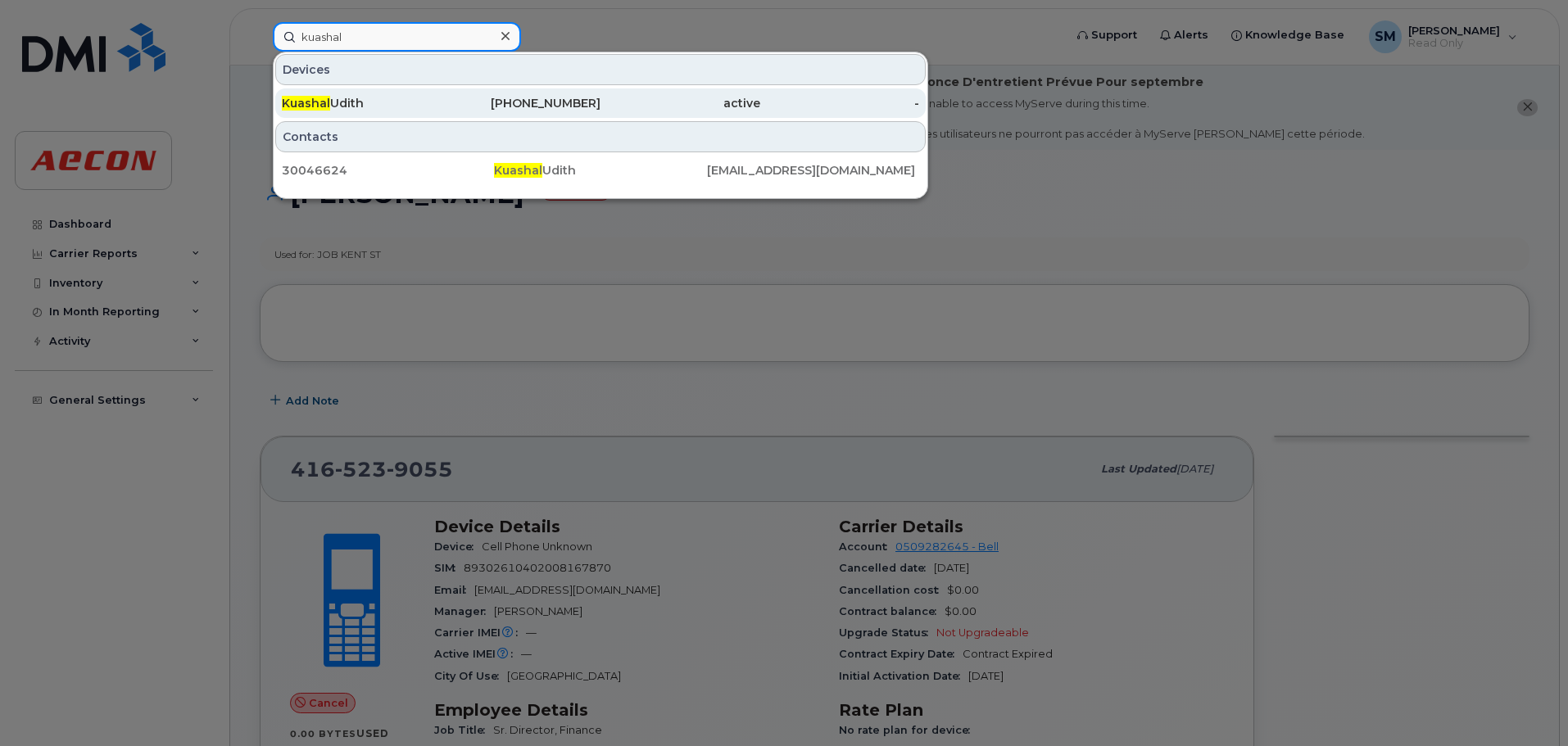
type input "kuashal"
click at [336, 107] on div "Kuashal Udith" at bounding box center [362, 103] width 160 height 17
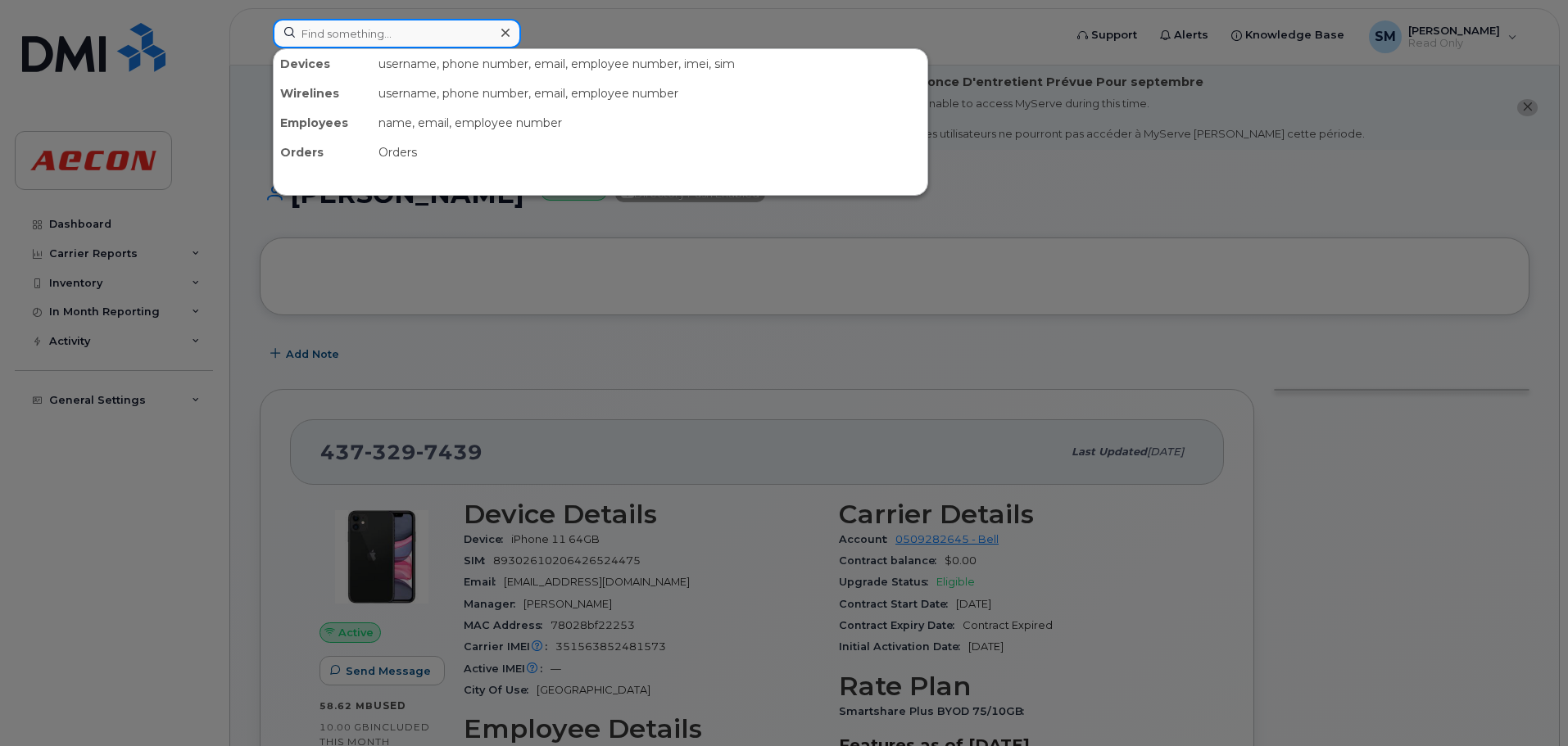
click at [393, 25] on input at bounding box center [396, 33] width 248 height 30
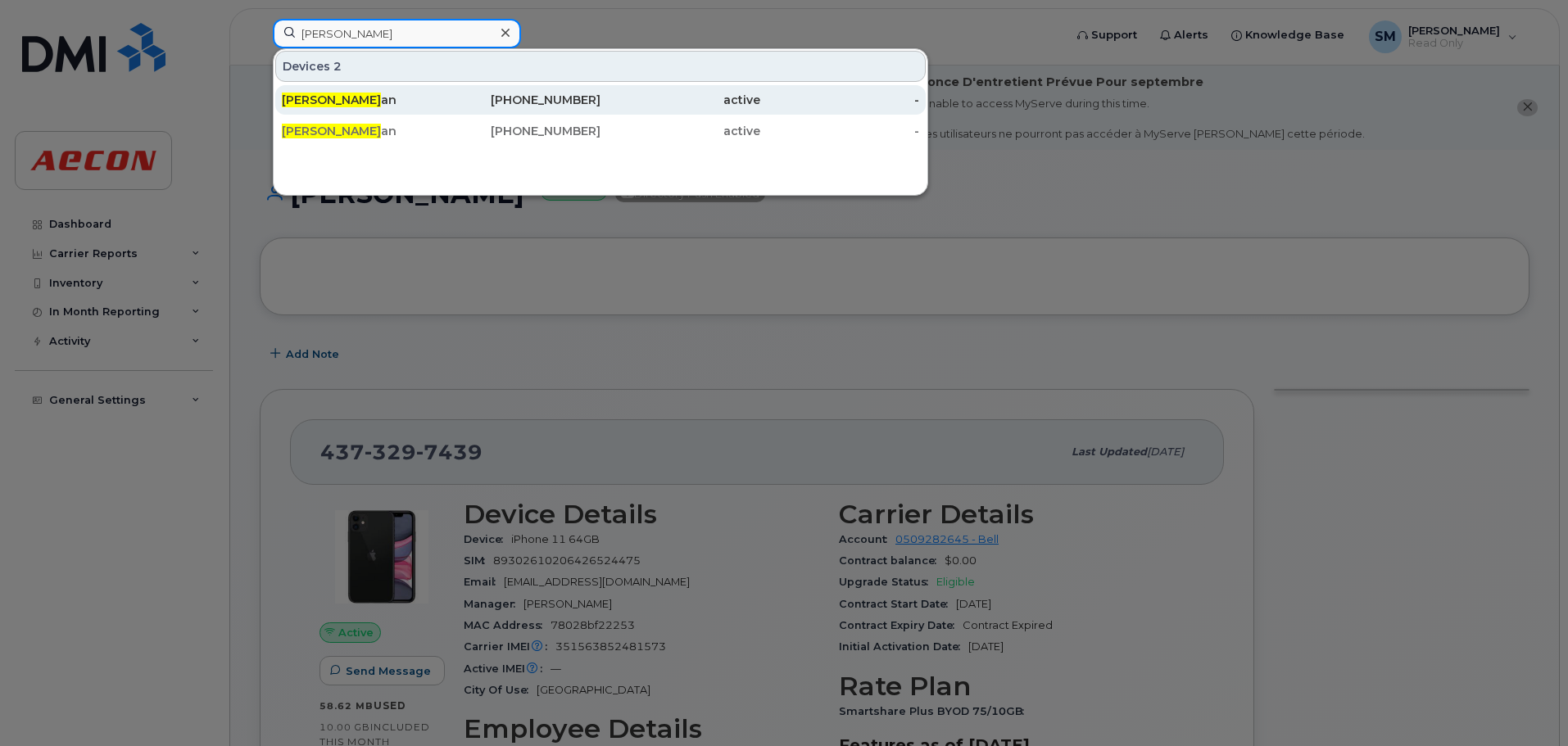
type input "[PERSON_NAME]"
click at [400, 97] on div "Ernie Ch an" at bounding box center [362, 100] width 160 height 17
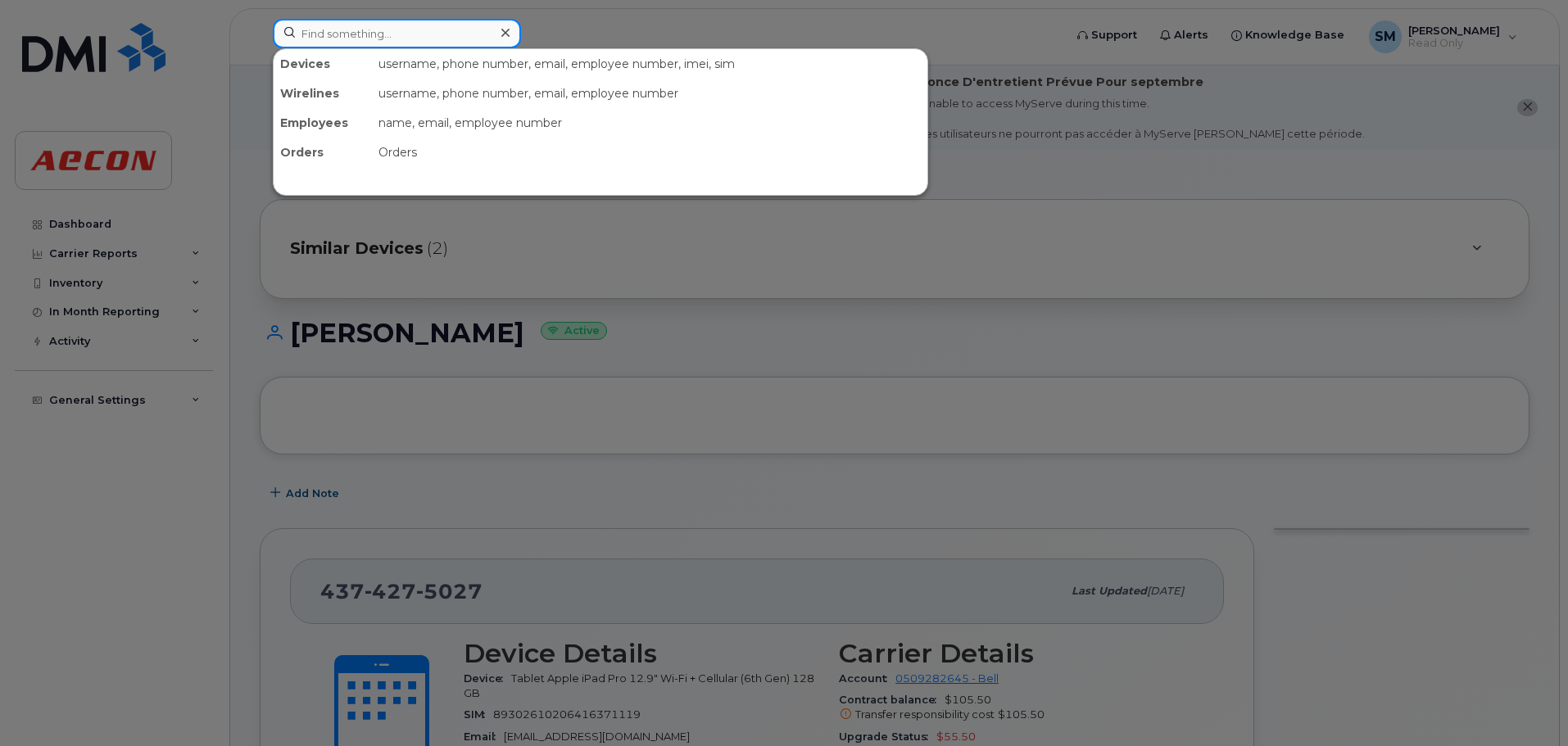
click at [323, 33] on input at bounding box center [396, 33] width 248 height 30
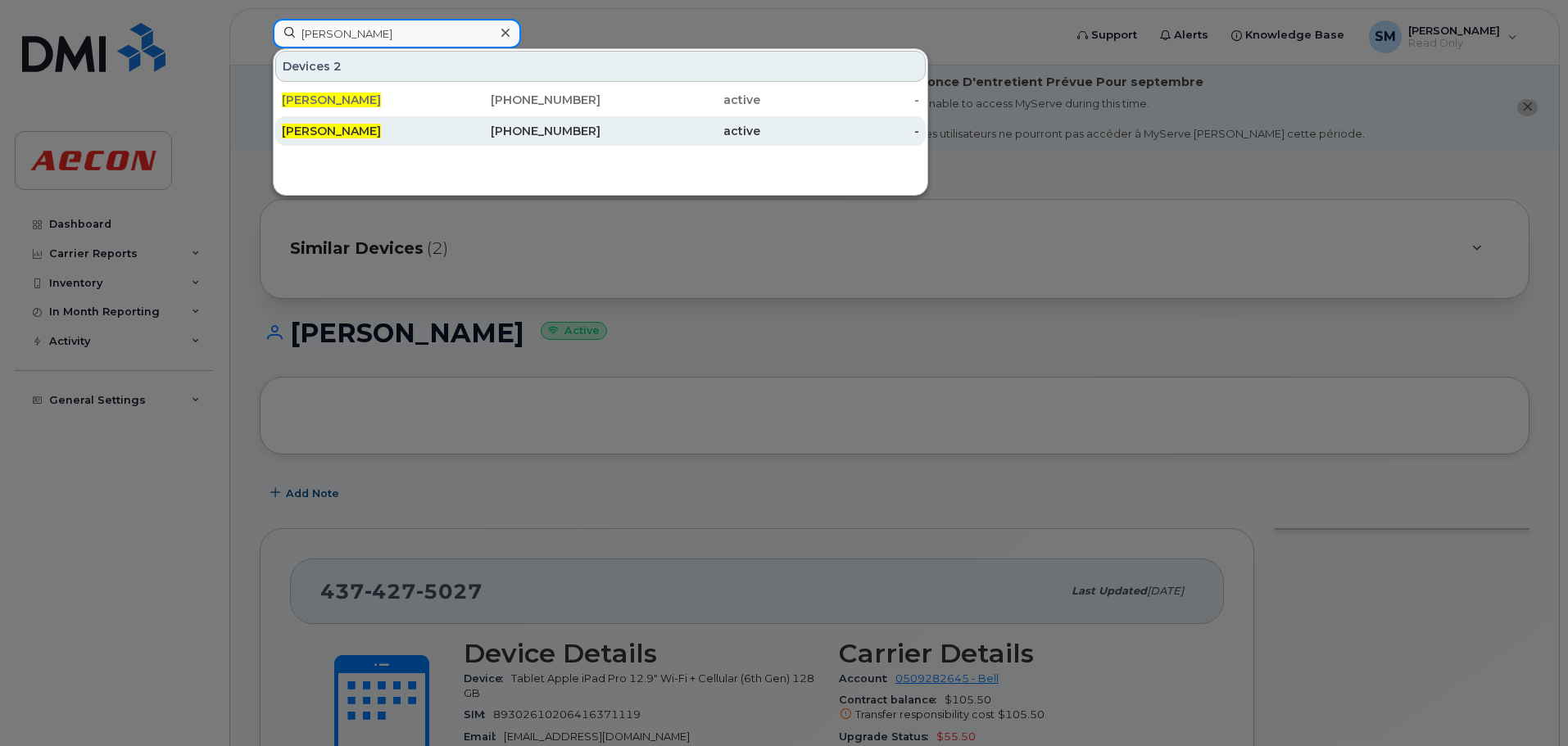
type input "[PERSON_NAME]"
click at [419, 123] on div "[PERSON_NAME]" at bounding box center [362, 131] width 160 height 30
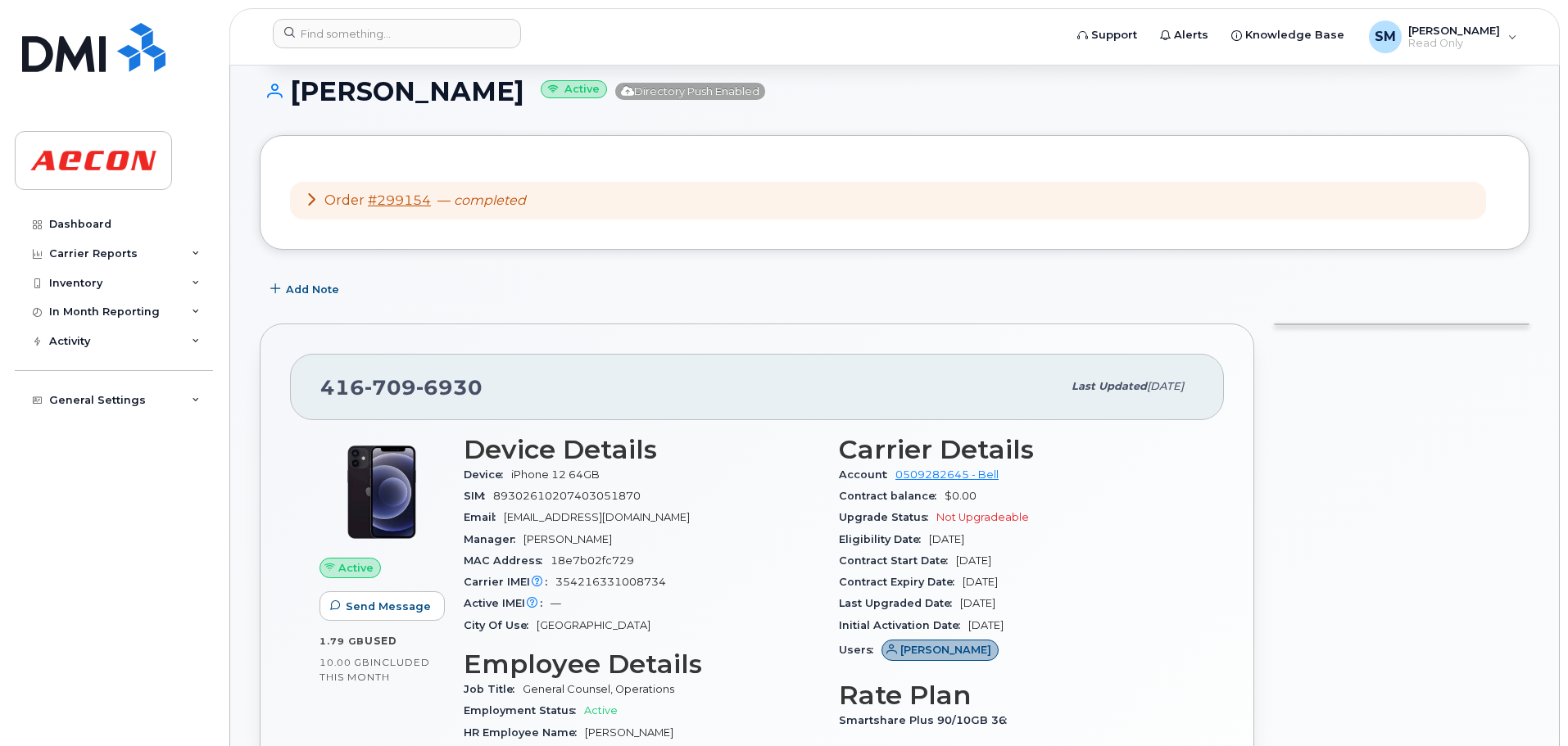
scroll to position [246, 0]
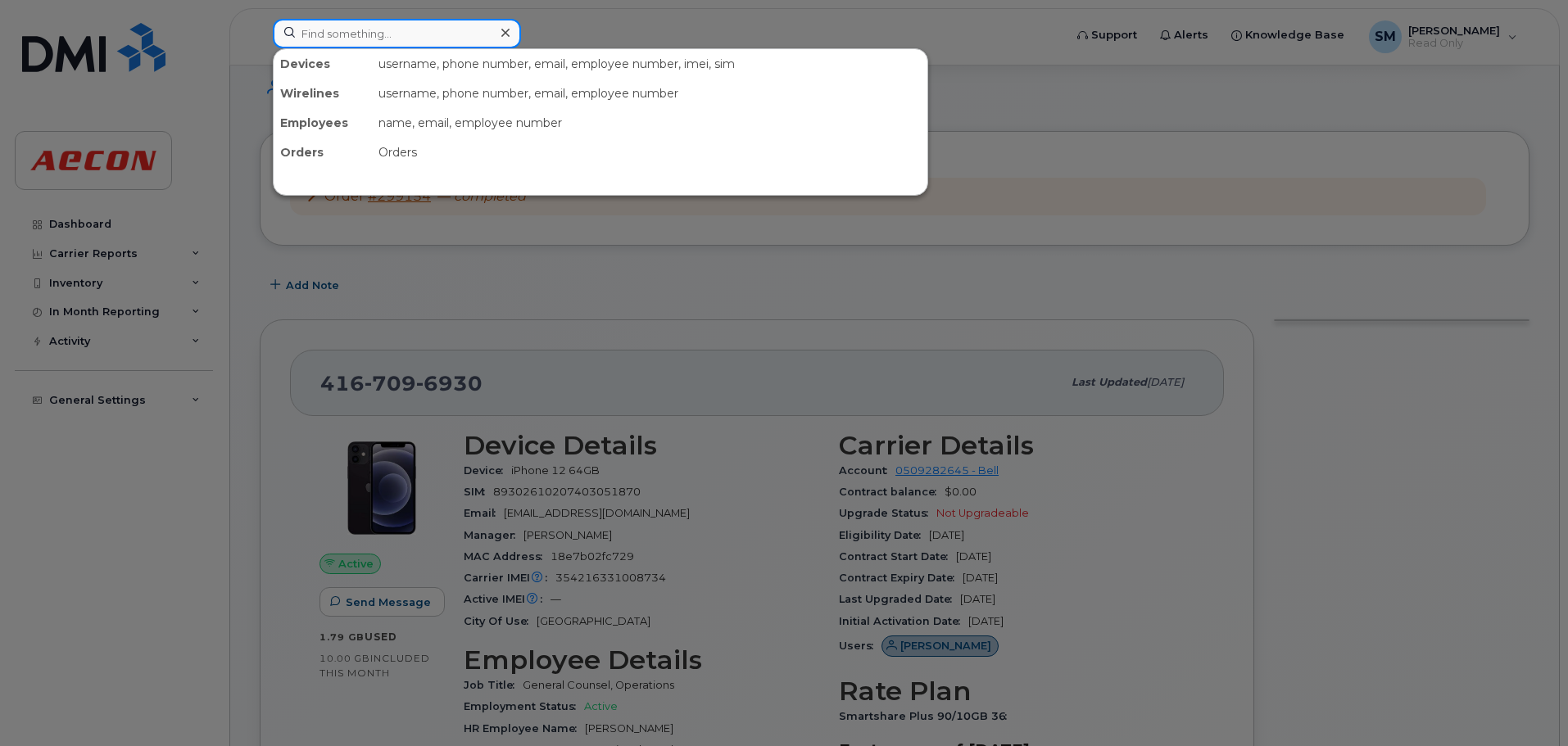
click at [404, 24] on input at bounding box center [396, 33] width 248 height 30
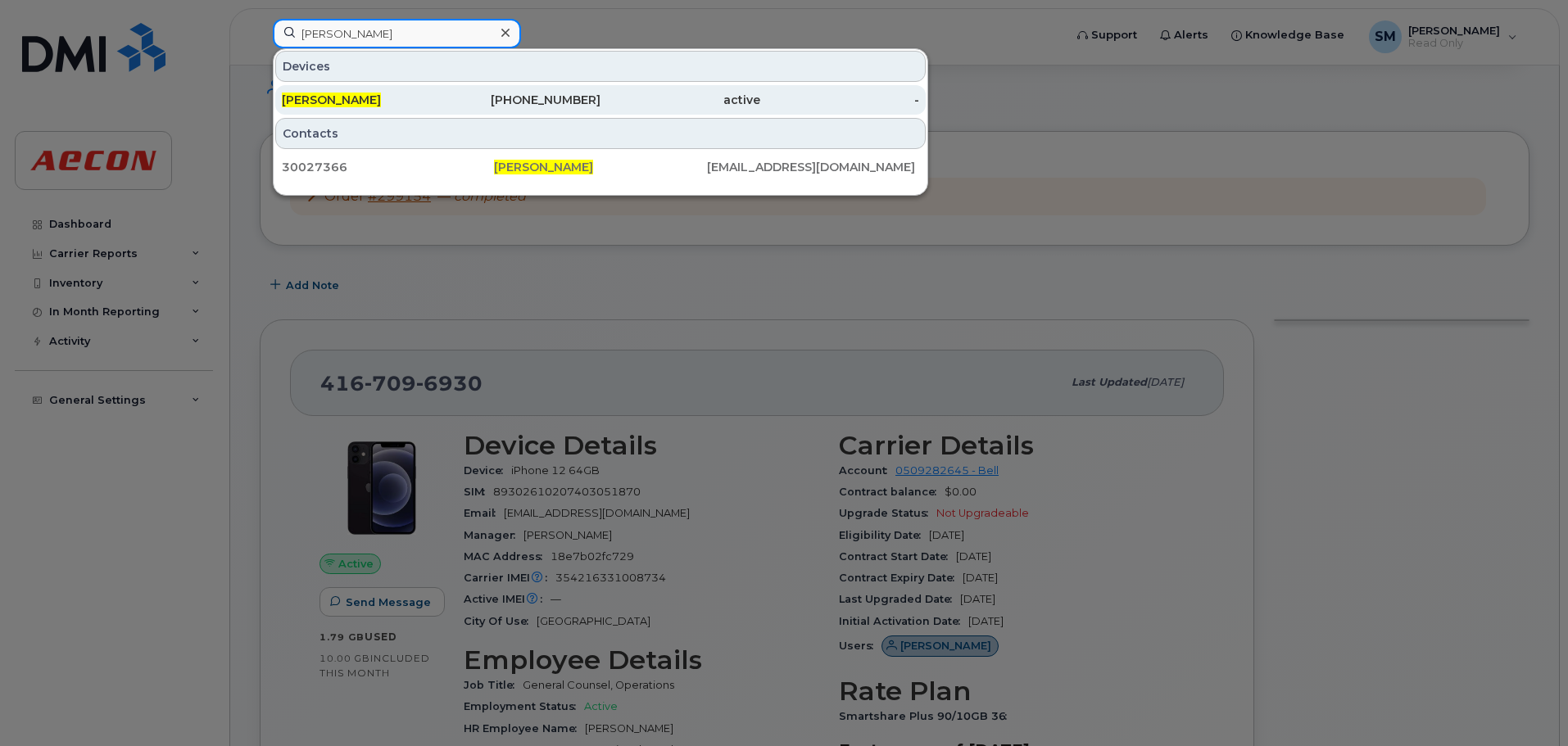
type input "[PERSON_NAME]"
click at [460, 104] on div "[PHONE_NUMBER]" at bounding box center [522, 100] width 160 height 17
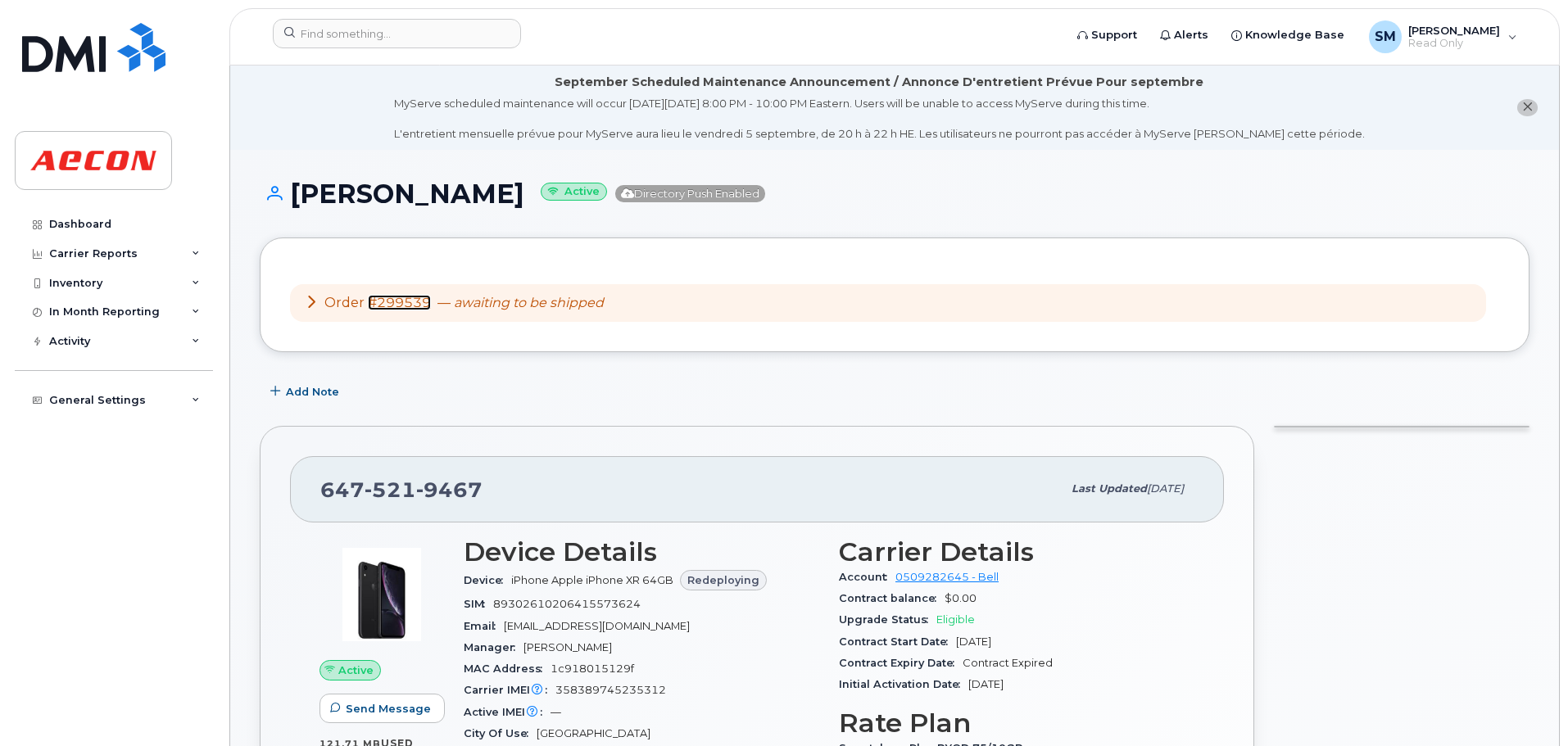
click at [390, 300] on link "#299539" at bounding box center [399, 302] width 63 height 16
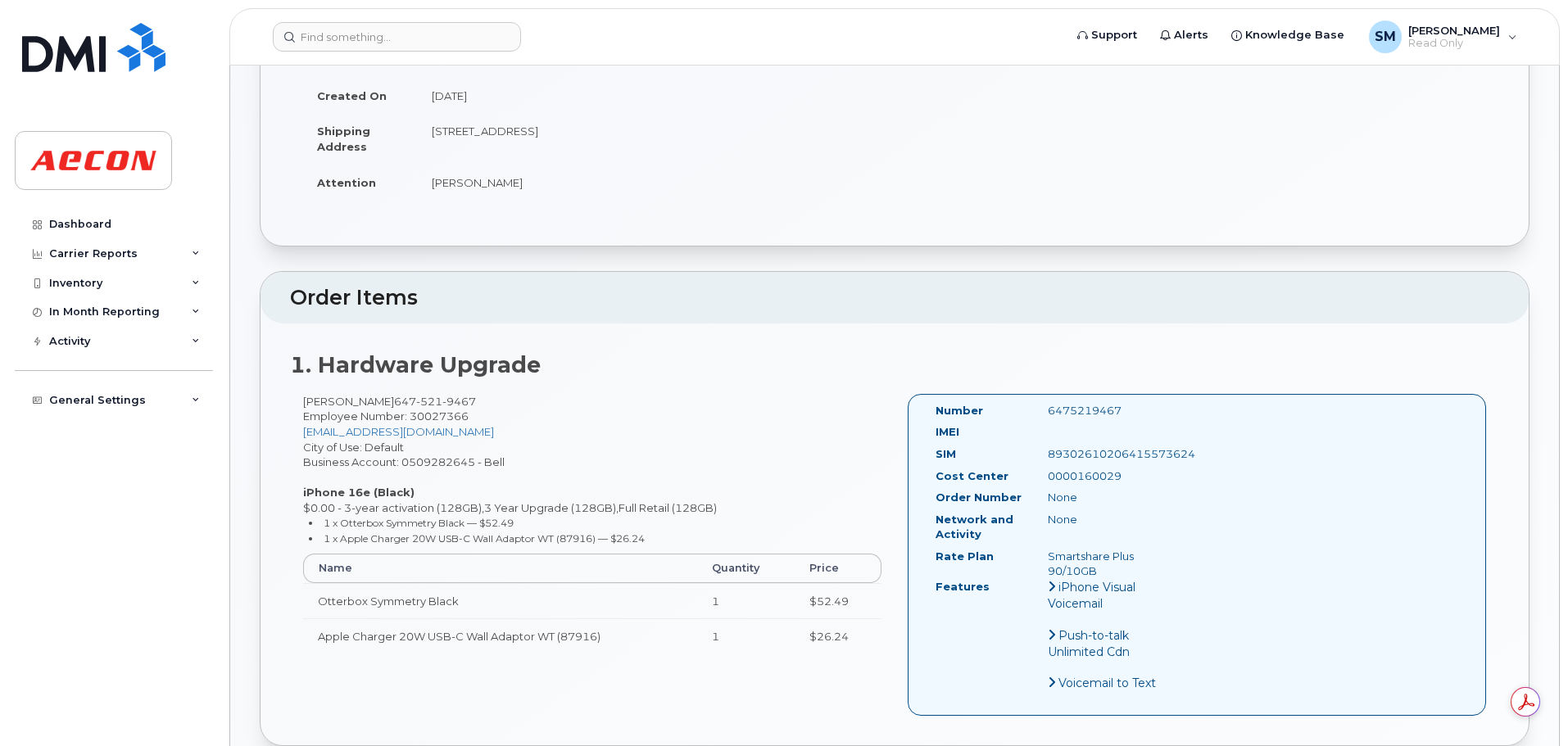
scroll to position [327, 0]
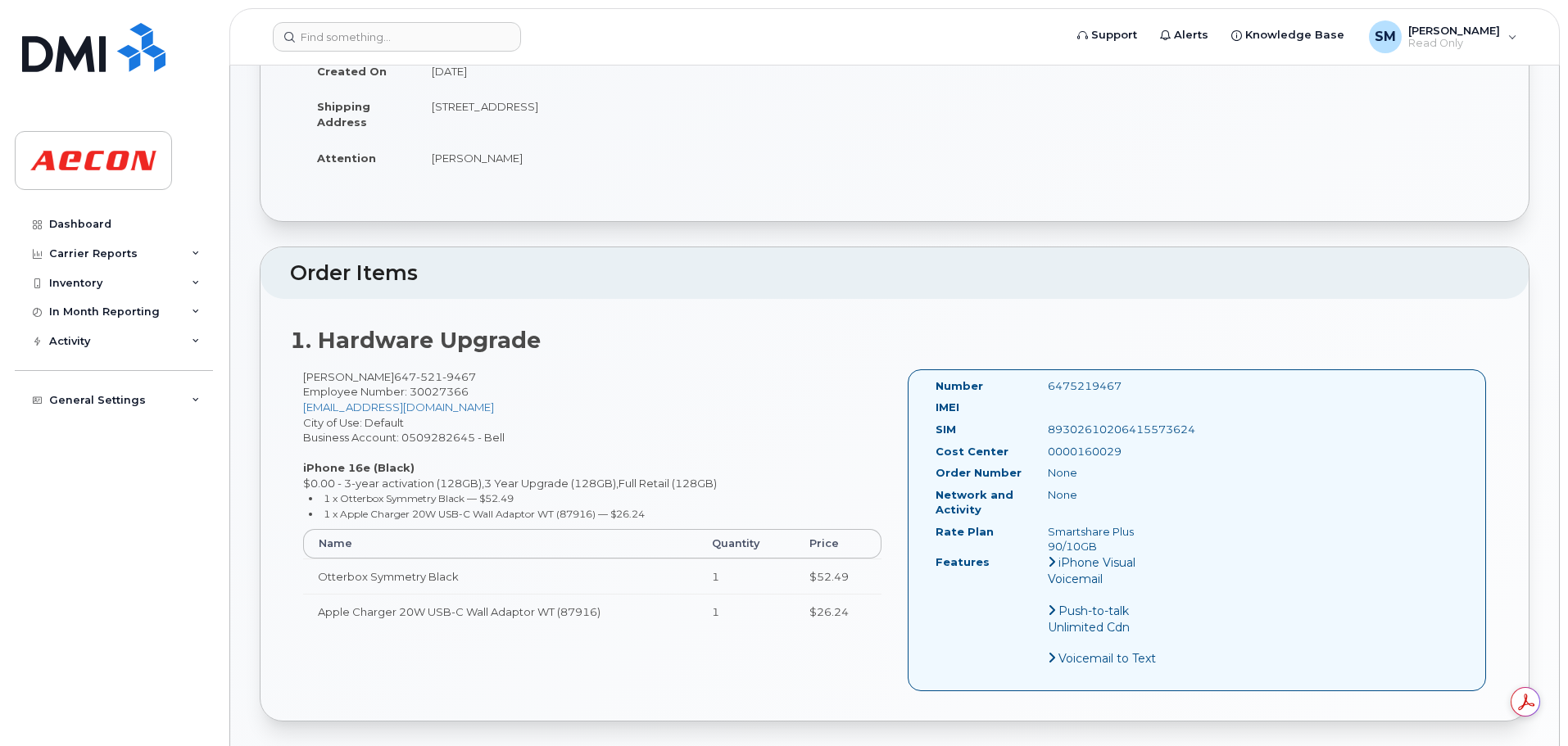
drag, startPoint x: 298, startPoint y: 467, endPoint x: 733, endPoint y: 462, distance: 435.0
click at [733, 462] on div "[PERSON_NAME] [PHONE_NUMBER] Employee Number: 30027366 [EMAIL_ADDRESS][DOMAIN_N…" at bounding box center [592, 507] width 605 height 275
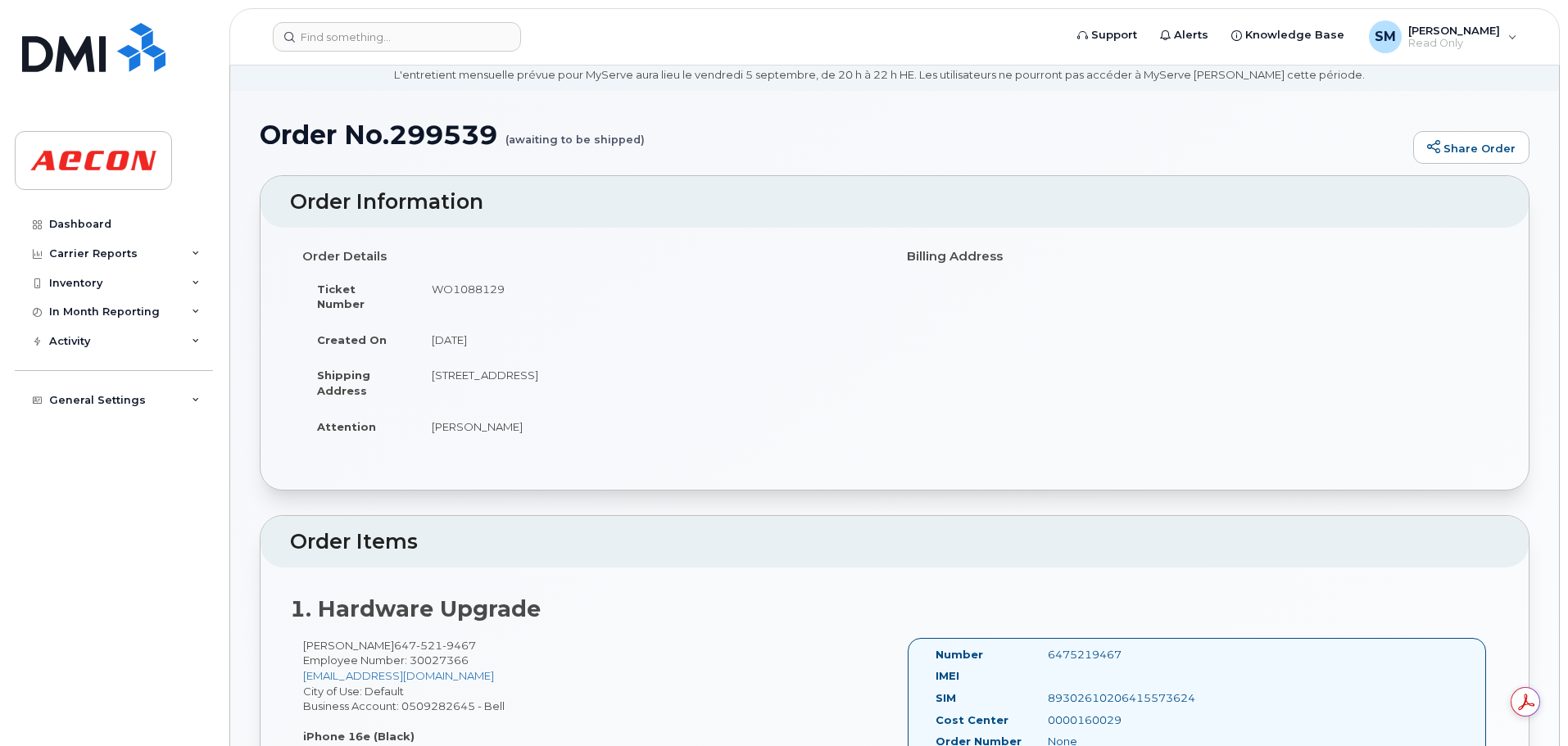
scroll to position [82, 0]
